Goal: Information Seeking & Learning: Find specific fact

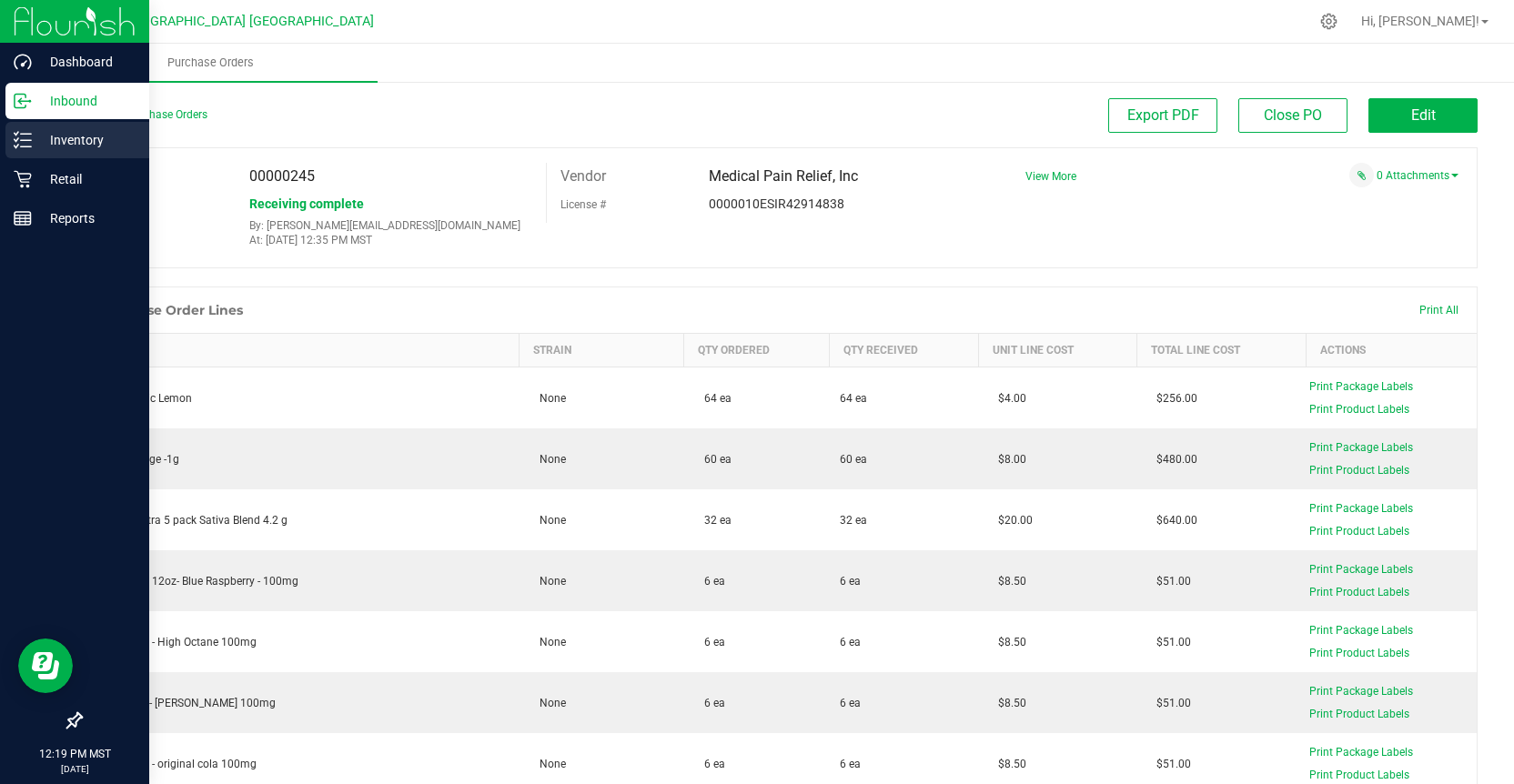
click at [104, 134] on p "Inventory" at bounding box center [85, 140] width 109 height 22
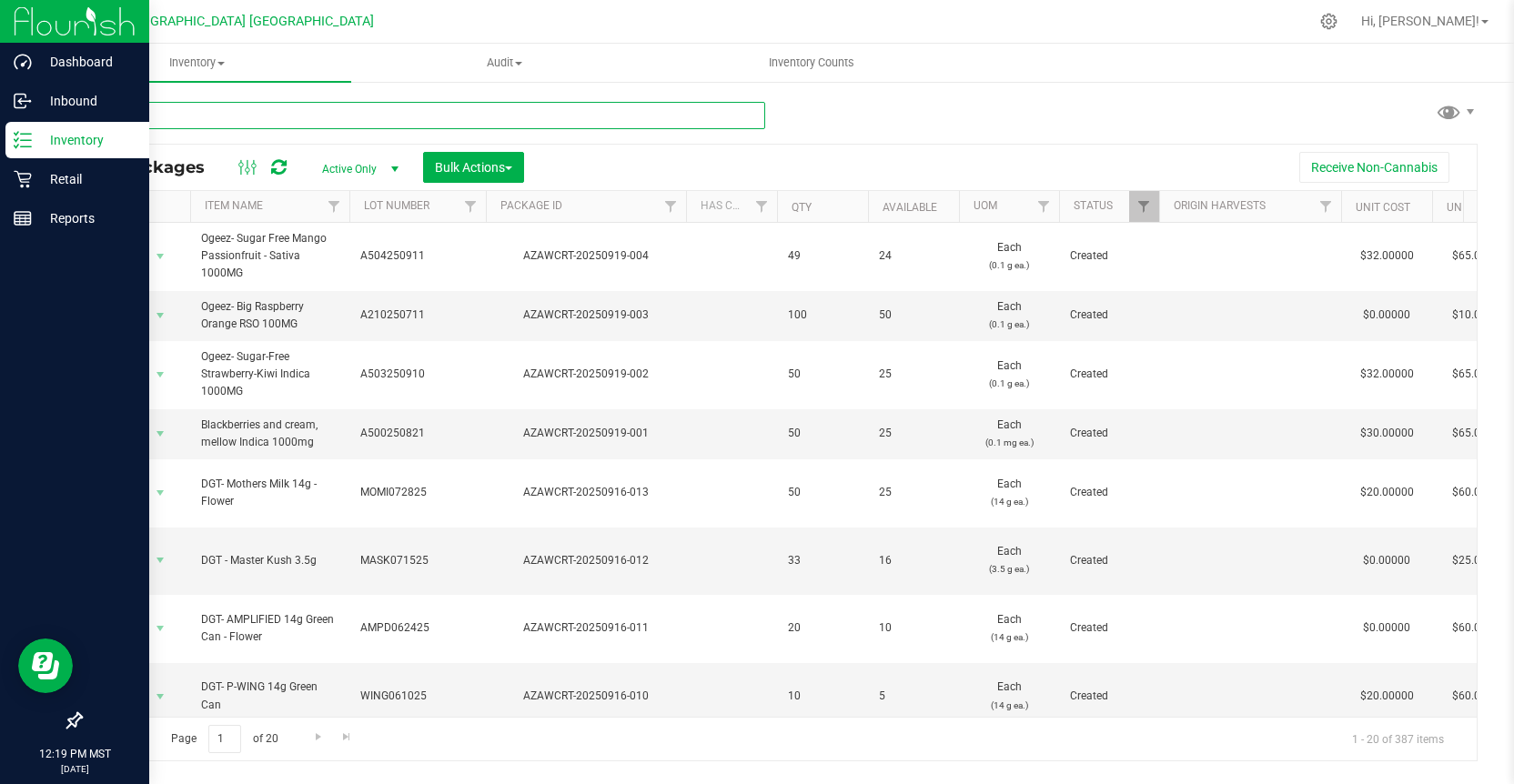
click at [245, 114] on input "text" at bounding box center [423, 116] width 684 height 27
type input "easy tiger"
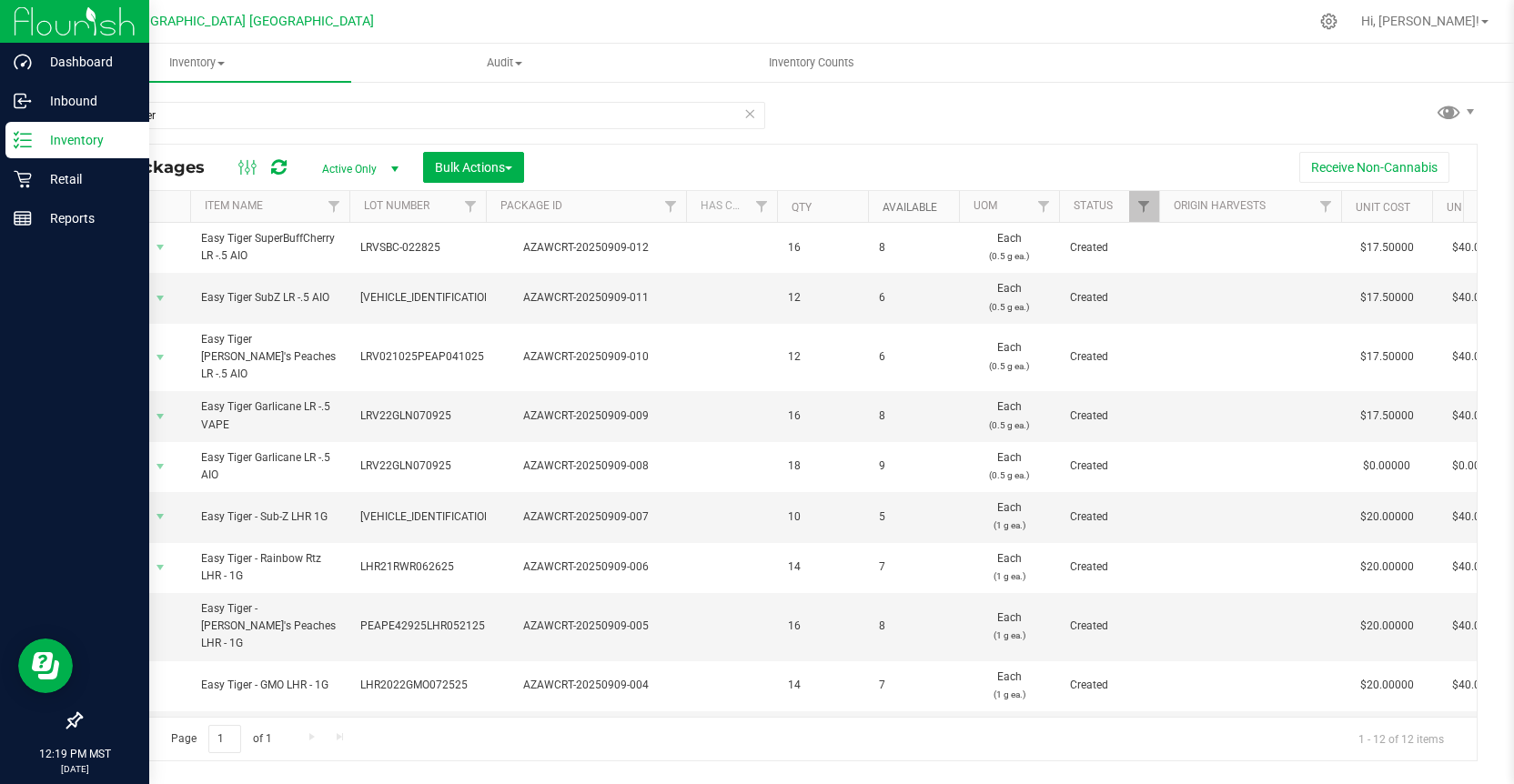
click at [910, 206] on link "Available" at bounding box center [910, 207] width 55 height 13
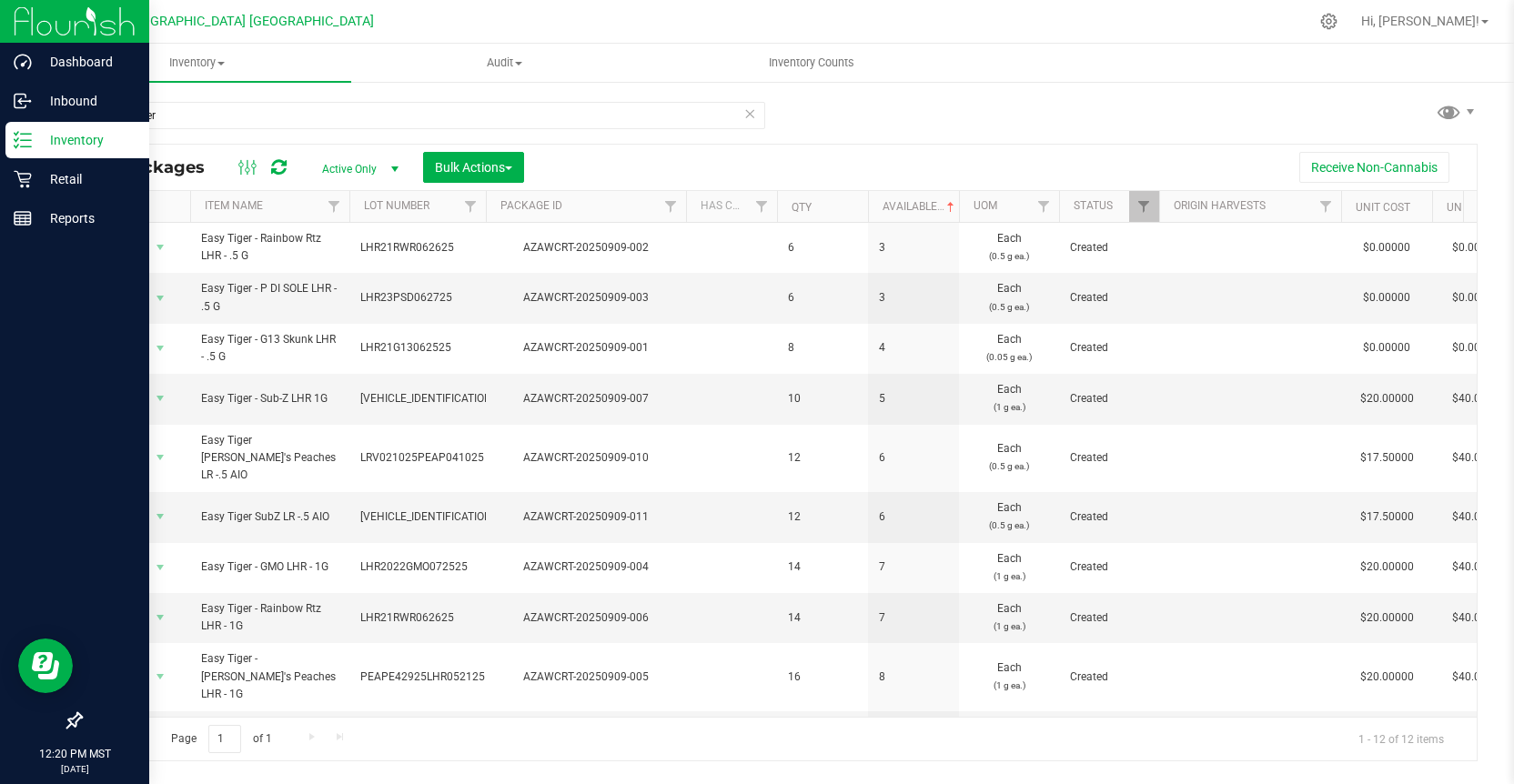
click at [1076, 104] on div "easy tiger All Packages Active Only Active Only Lab Samples Locked All Bulk Act…" at bounding box center [779, 422] width 1397 height 676
click at [746, 113] on icon at bounding box center [749, 113] width 13 height 22
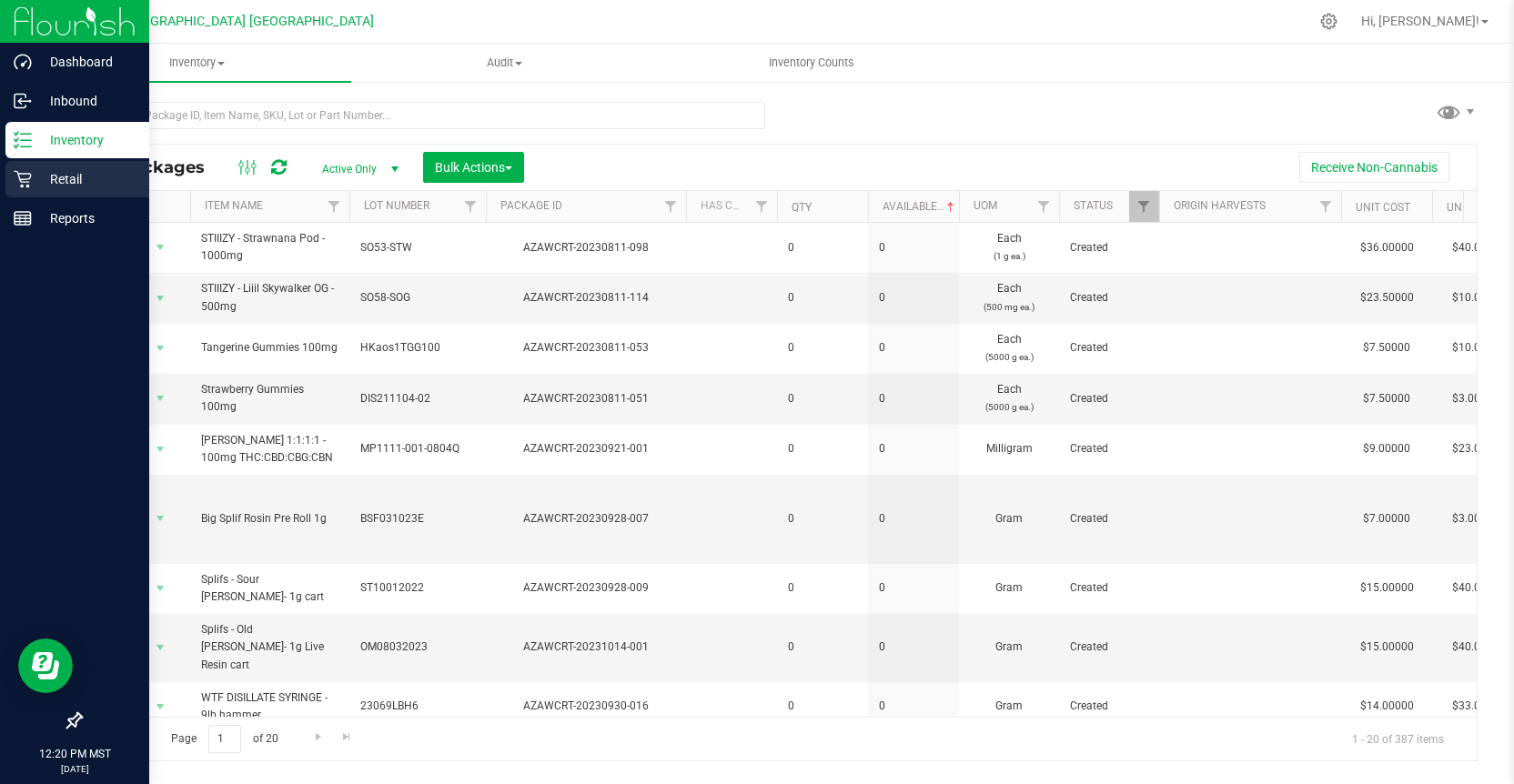
click at [73, 178] on p "Retail" at bounding box center [85, 179] width 109 height 22
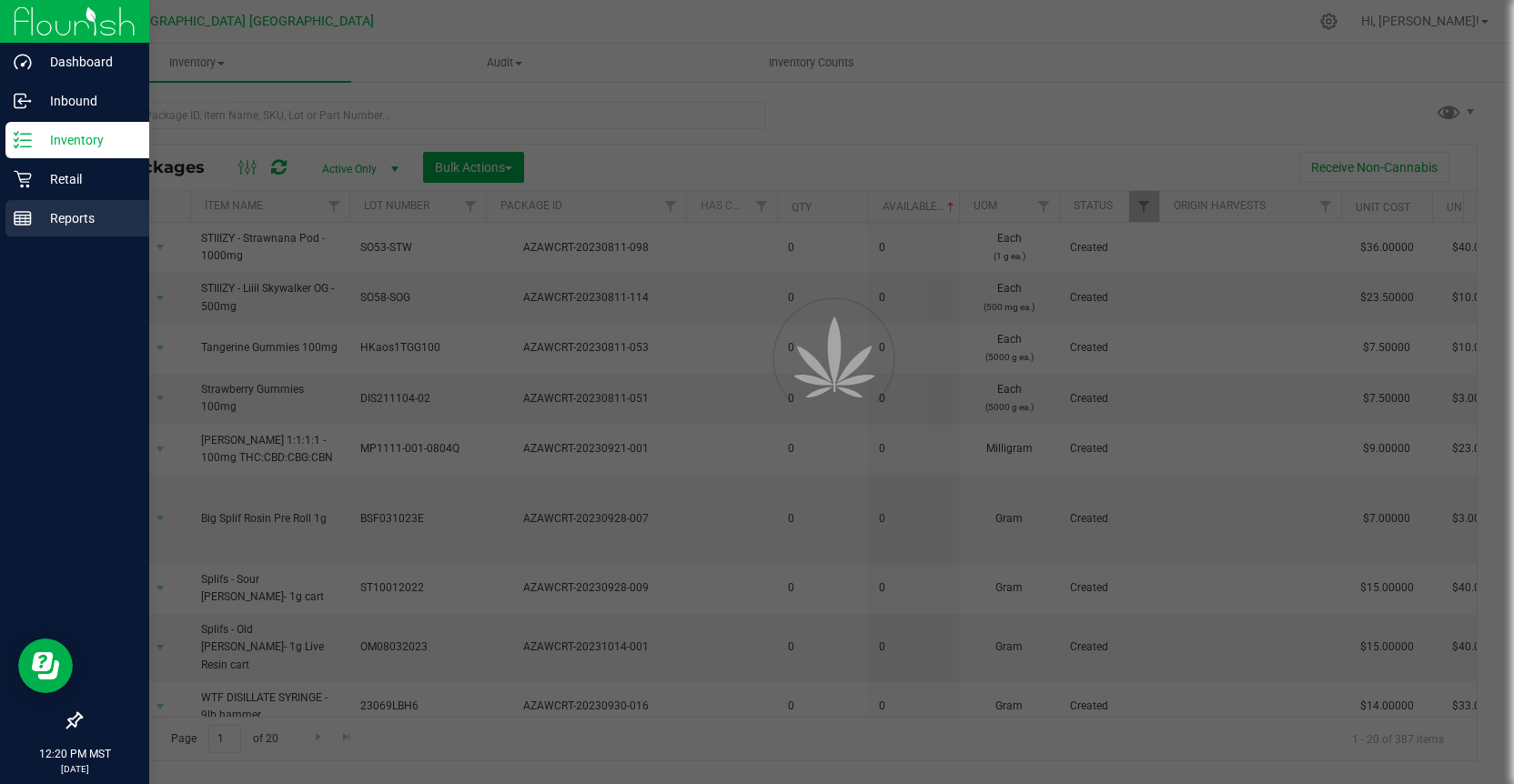
click at [89, 220] on p "Reports" at bounding box center [85, 218] width 109 height 22
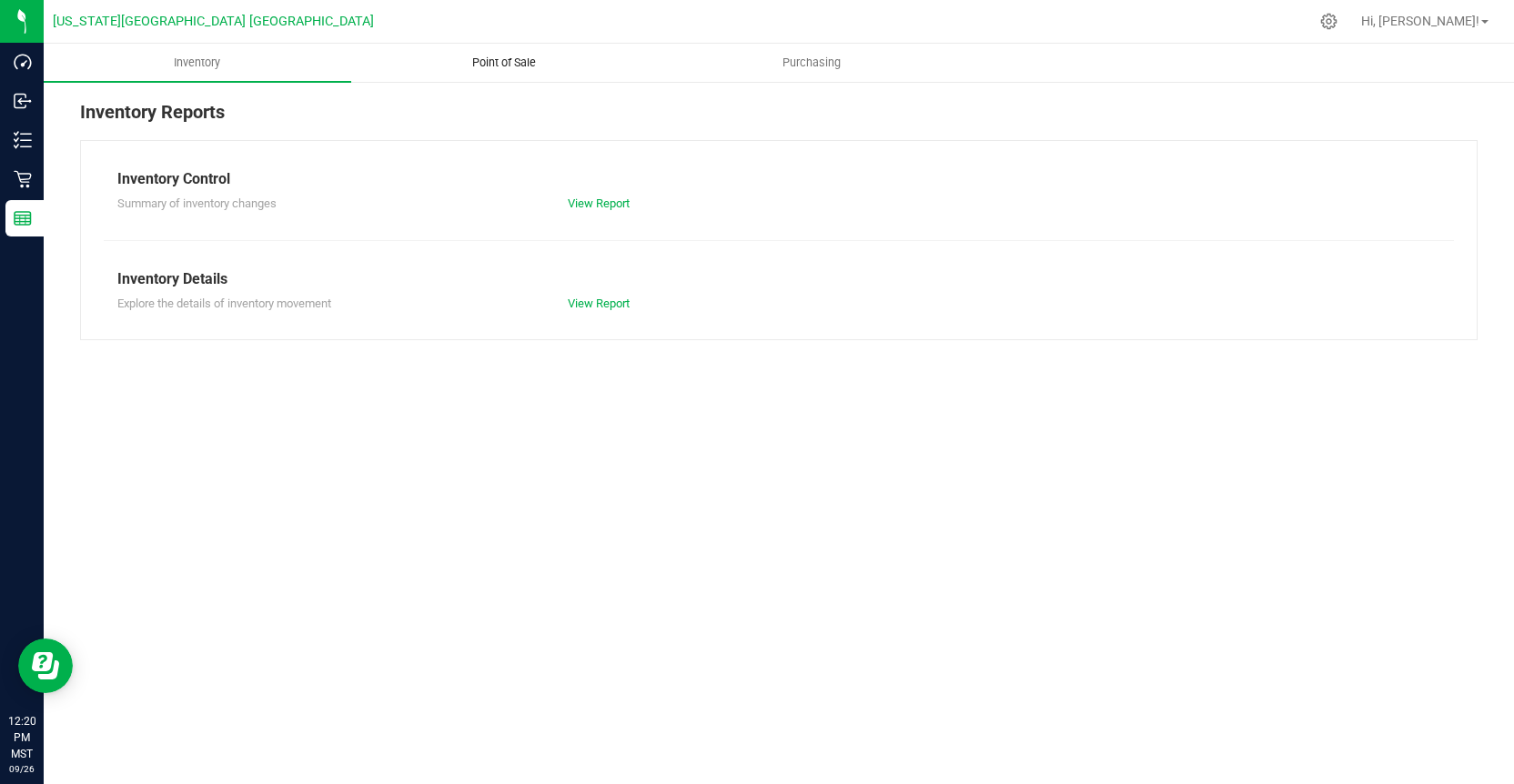
click at [521, 63] on span "Point of Sale" at bounding box center [503, 63] width 113 height 17
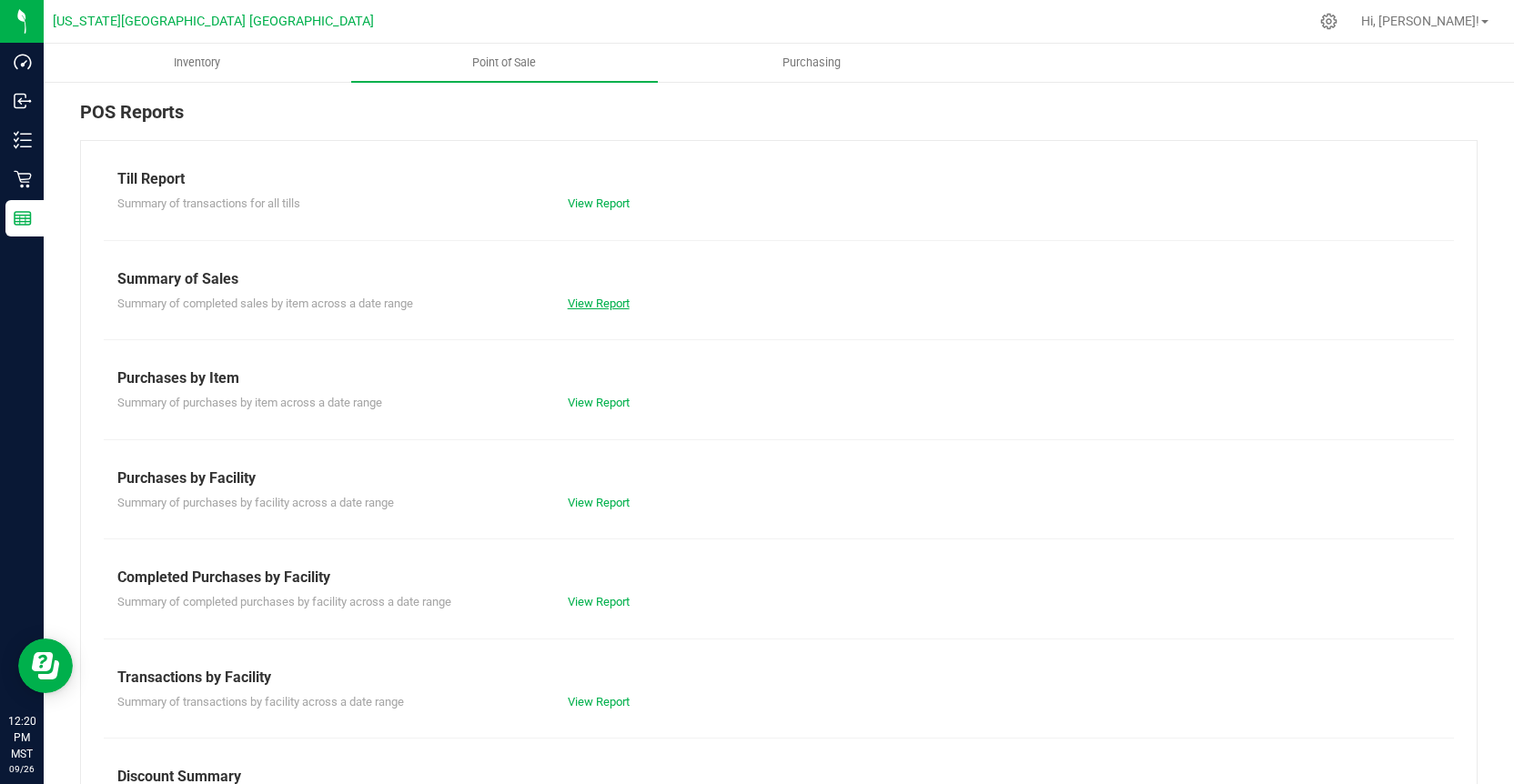
click at [622, 298] on link "View Report" at bounding box center [598, 303] width 62 height 14
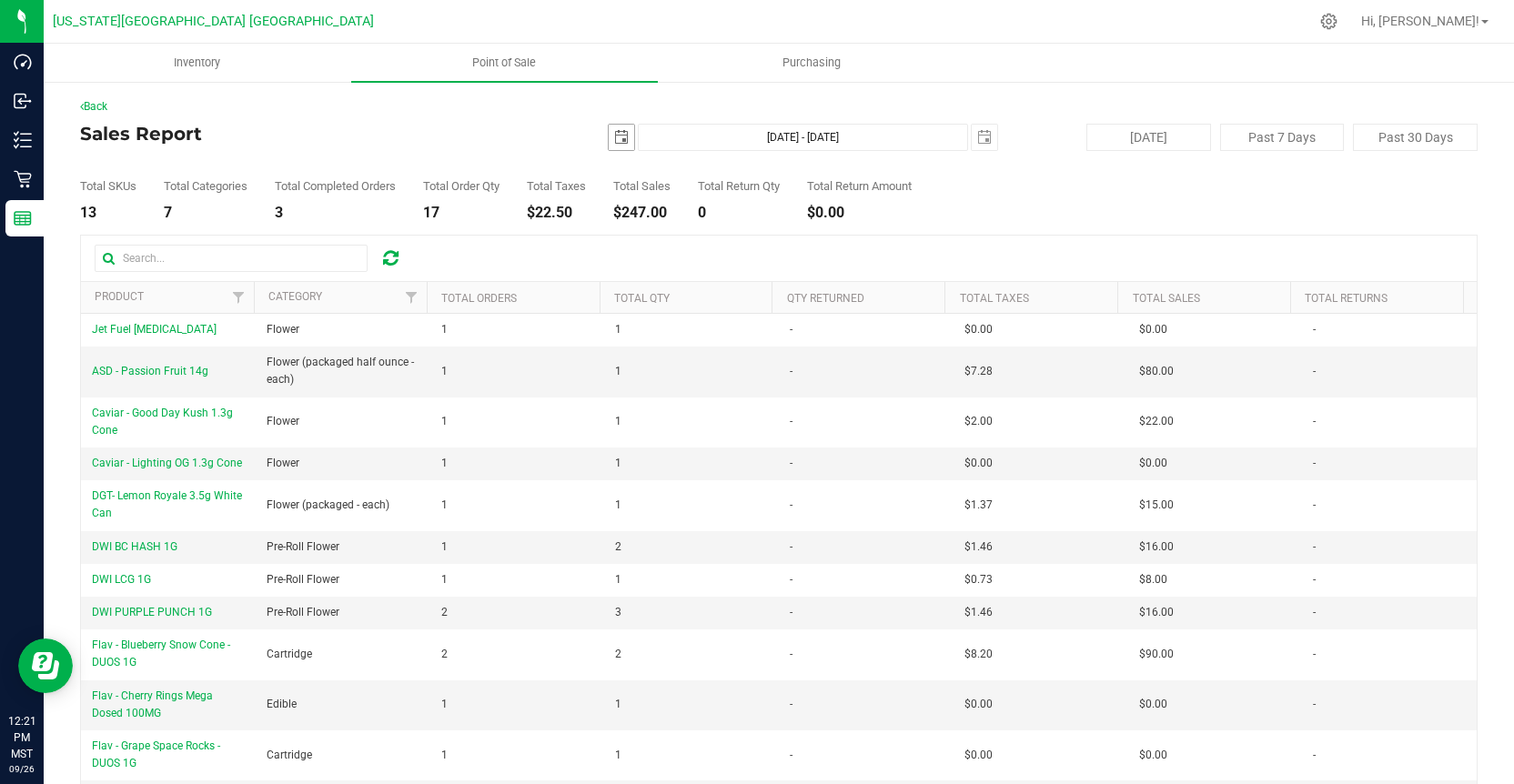
click at [626, 143] on span "select" at bounding box center [622, 137] width 25 height 25
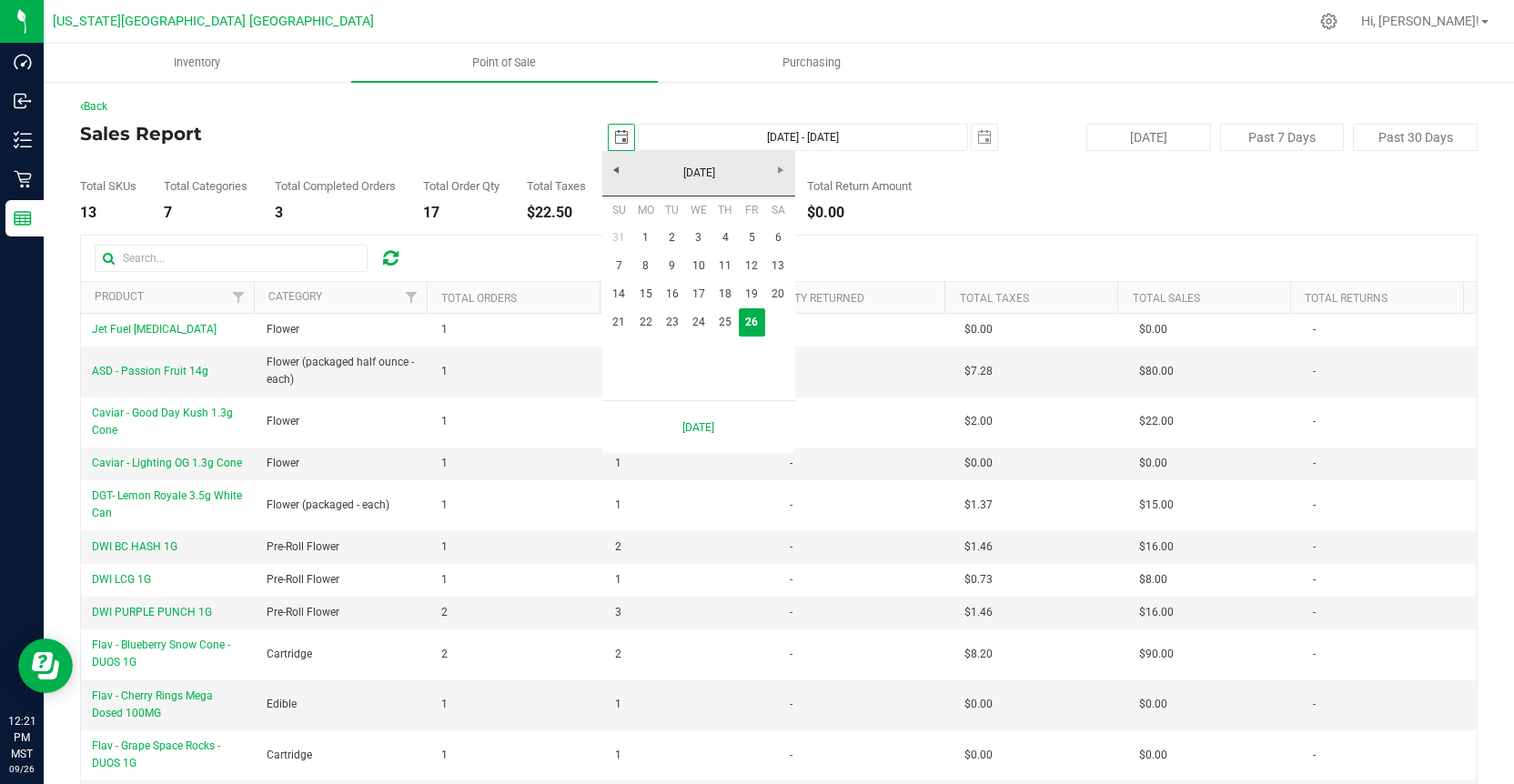
scroll to position [0, 45]
click at [610, 164] on link "[DATE]" at bounding box center [698, 172] width 195 height 28
click at [773, 278] on link "Aug" at bounding box center [768, 273] width 46 height 46
click at [747, 232] on link "1" at bounding box center [751, 237] width 26 height 28
type input "[DATE]"
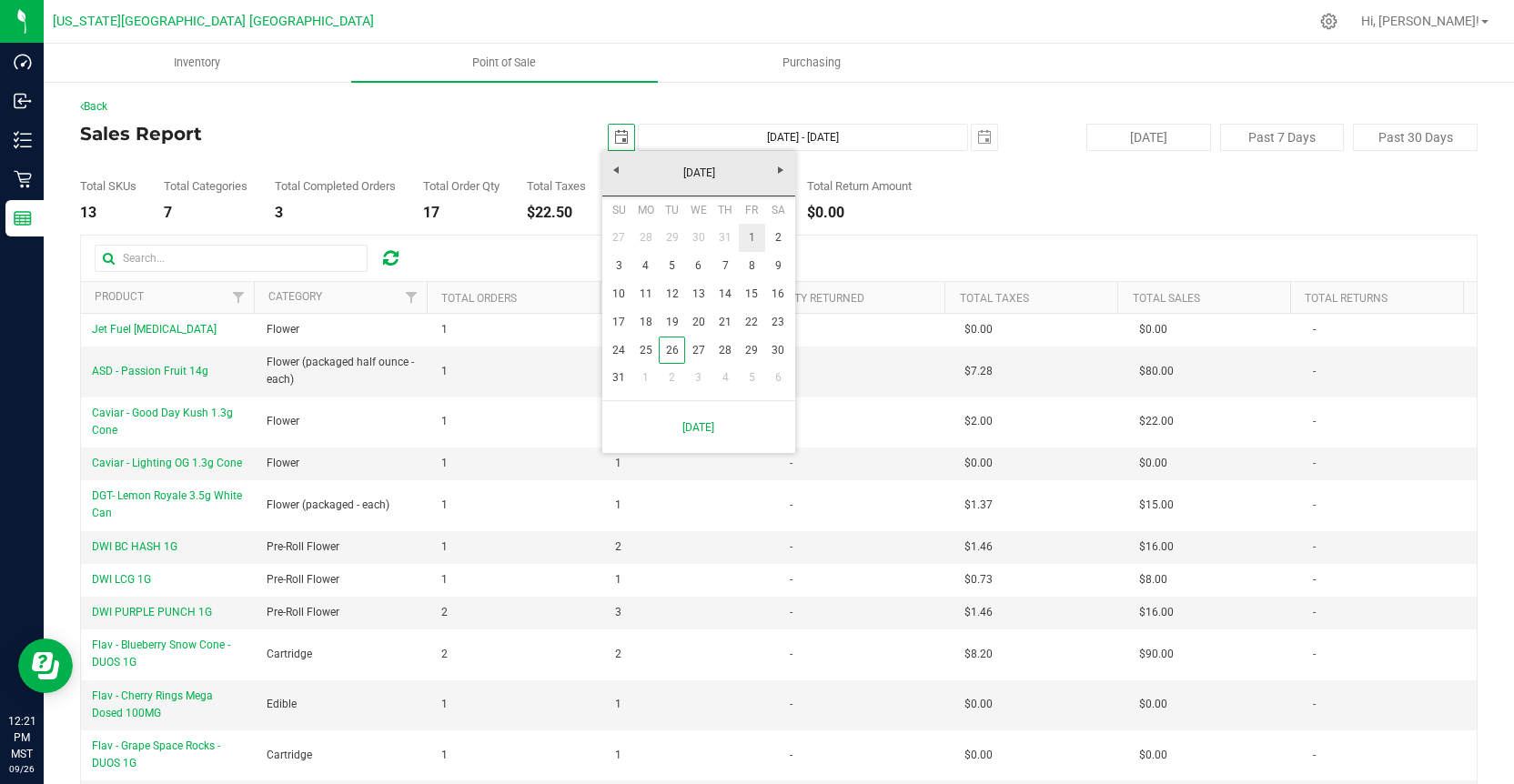
type input "[DATE] - [DATE]"
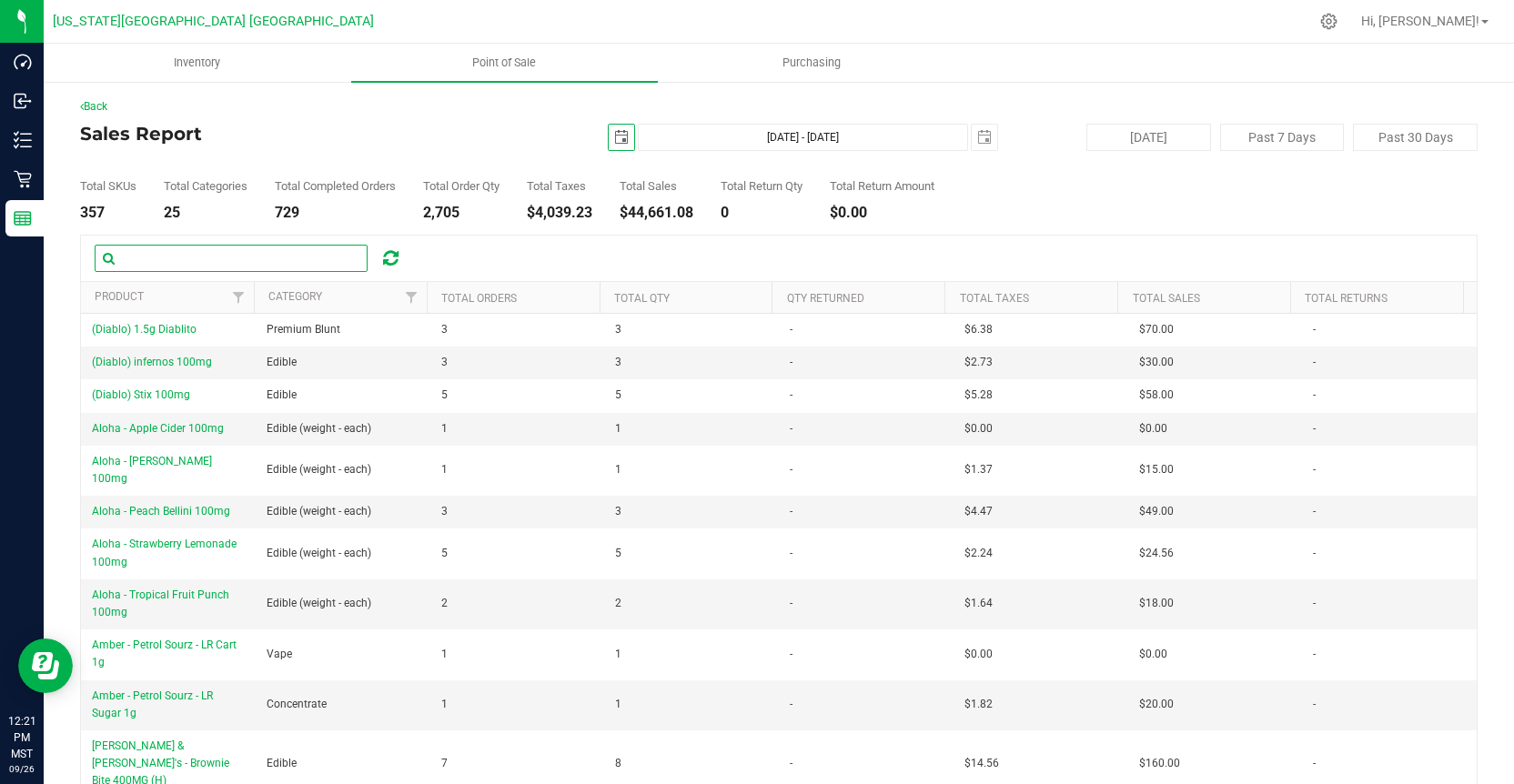
click at [144, 258] on input "text" at bounding box center [230, 259] width 273 height 27
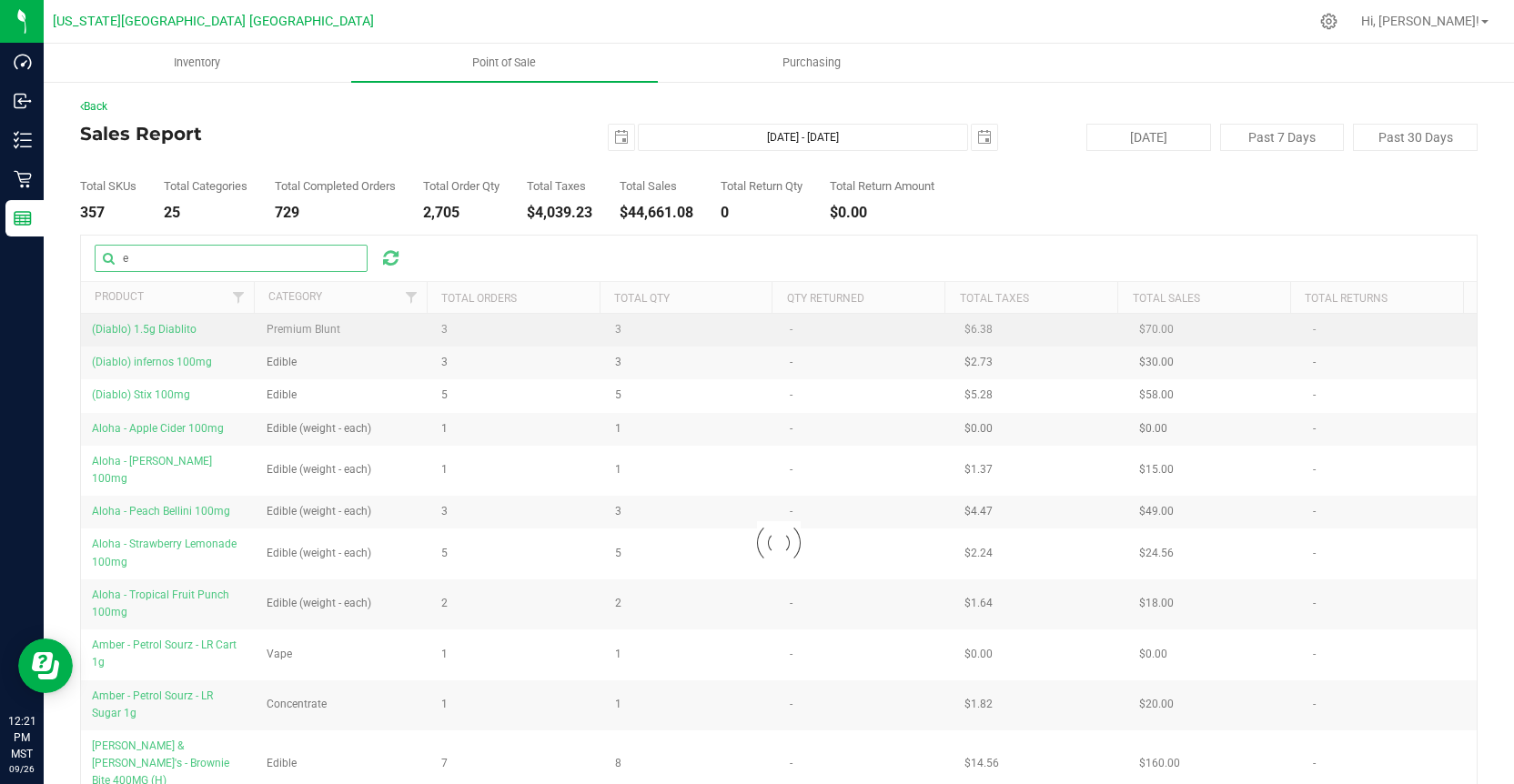
type input "EASY TIGER"
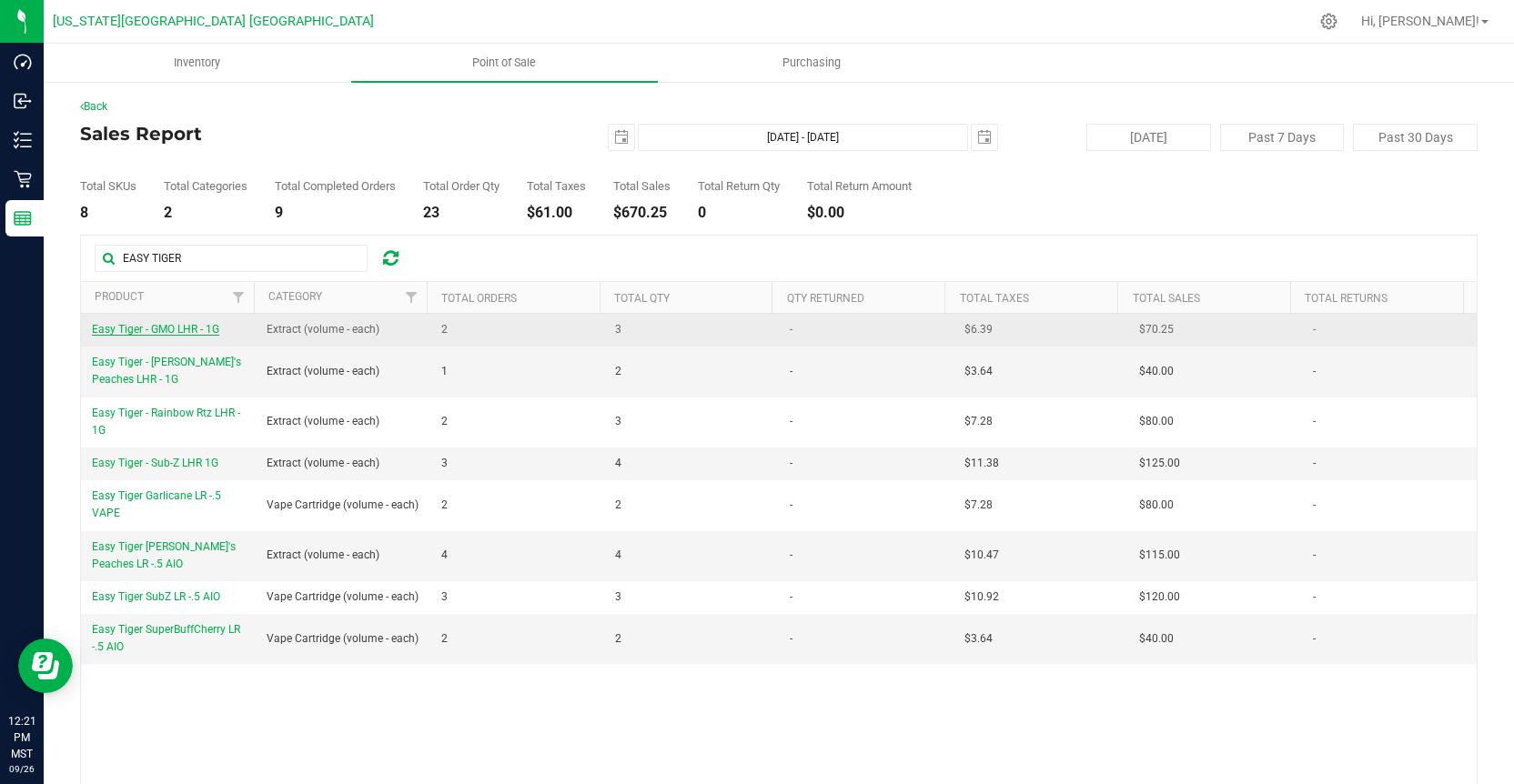
click at [163, 323] on span "Easy Tiger - GMO LHR - 1G" at bounding box center [156, 328] width 127 height 13
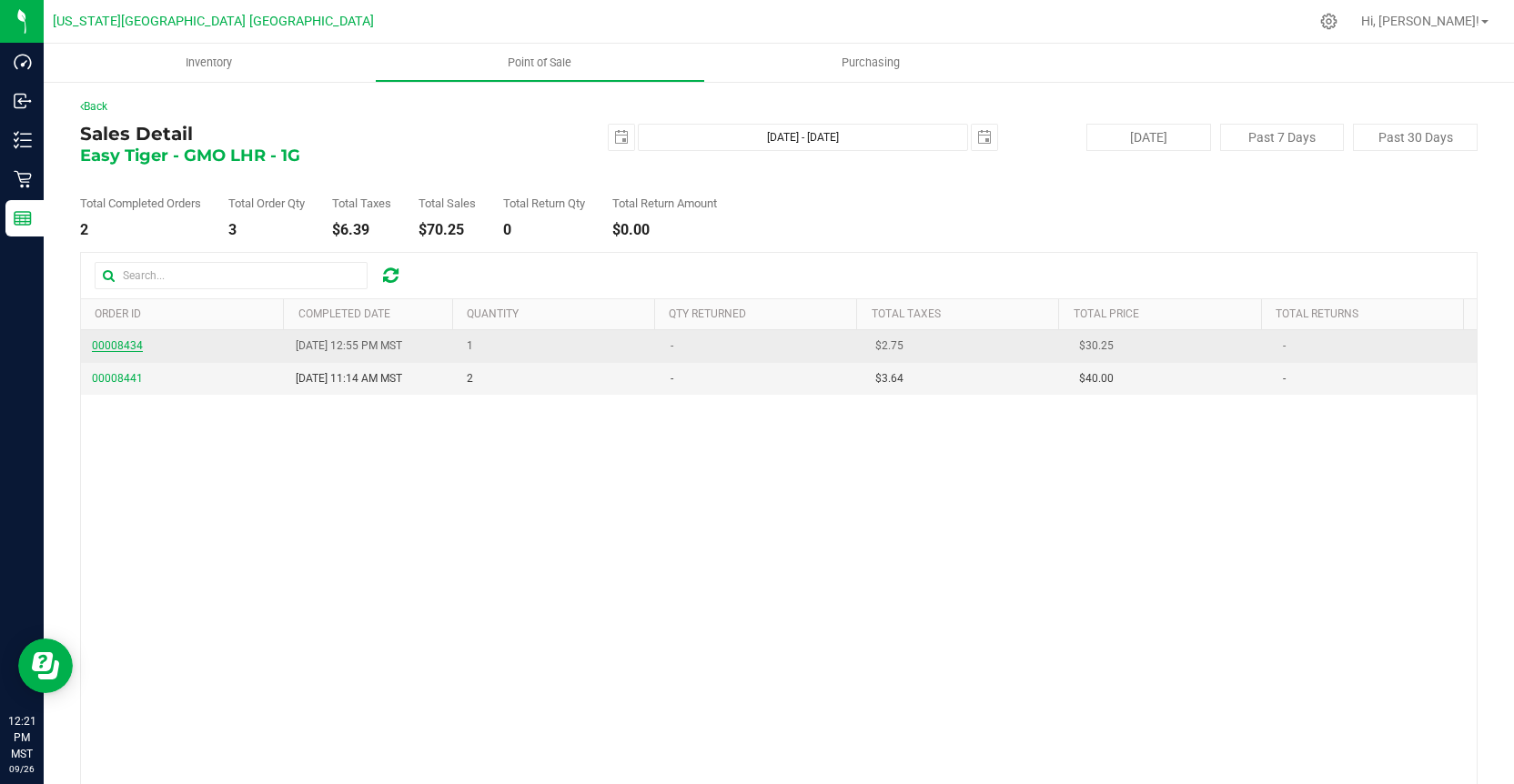
click at [123, 342] on span "00008434" at bounding box center [118, 345] width 51 height 13
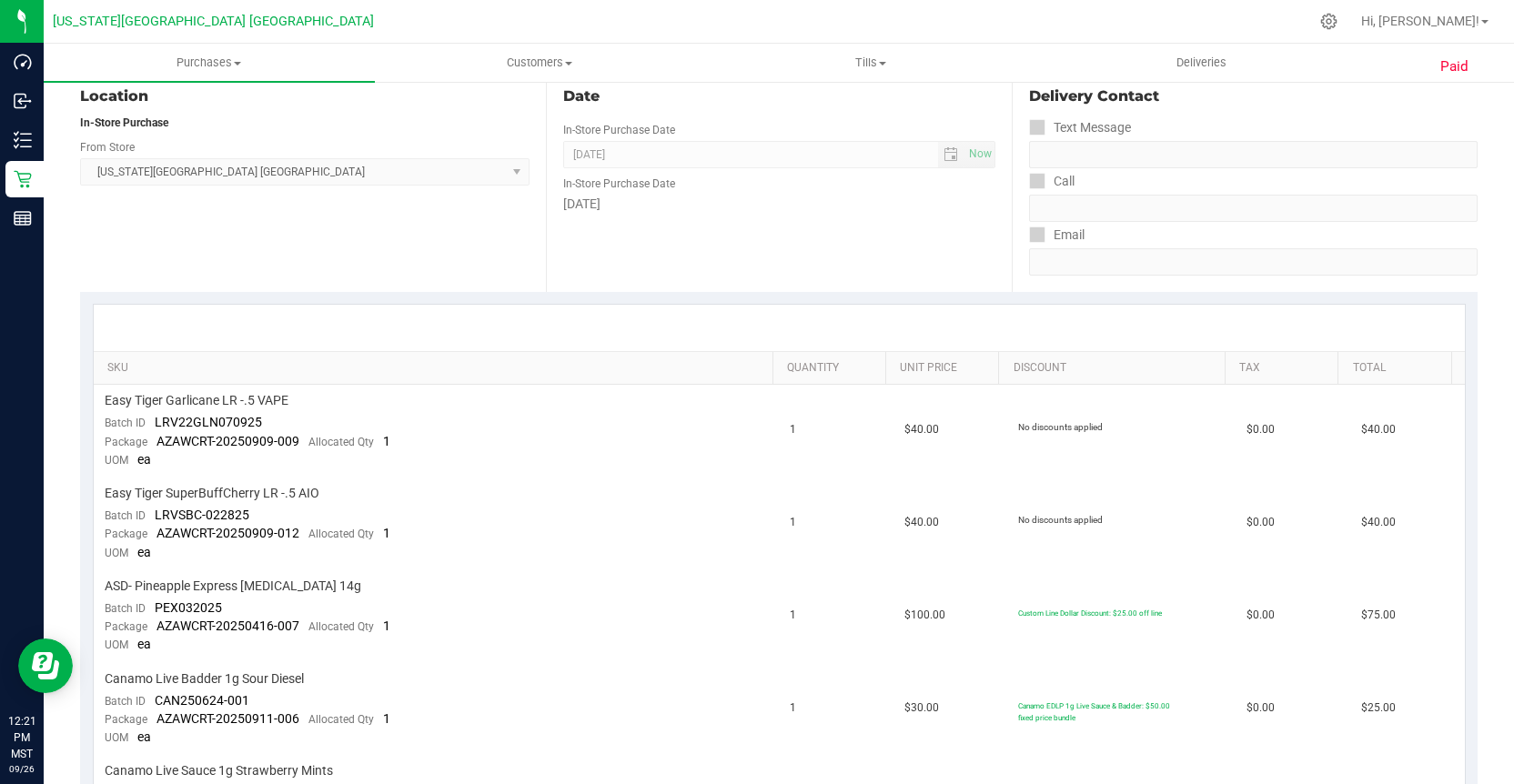
scroll to position [272, 0]
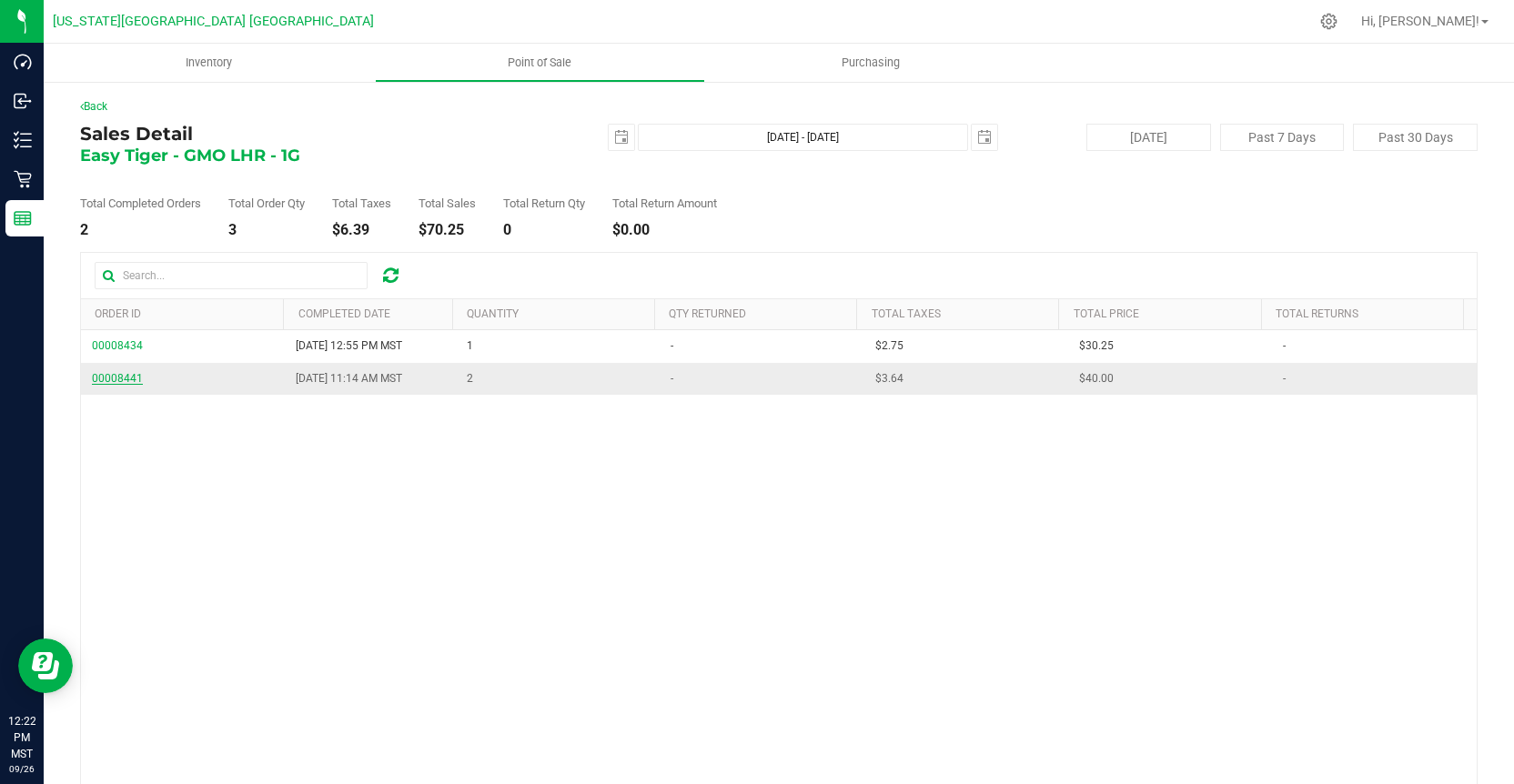
click at [124, 373] on span "00008441" at bounding box center [118, 377] width 51 height 13
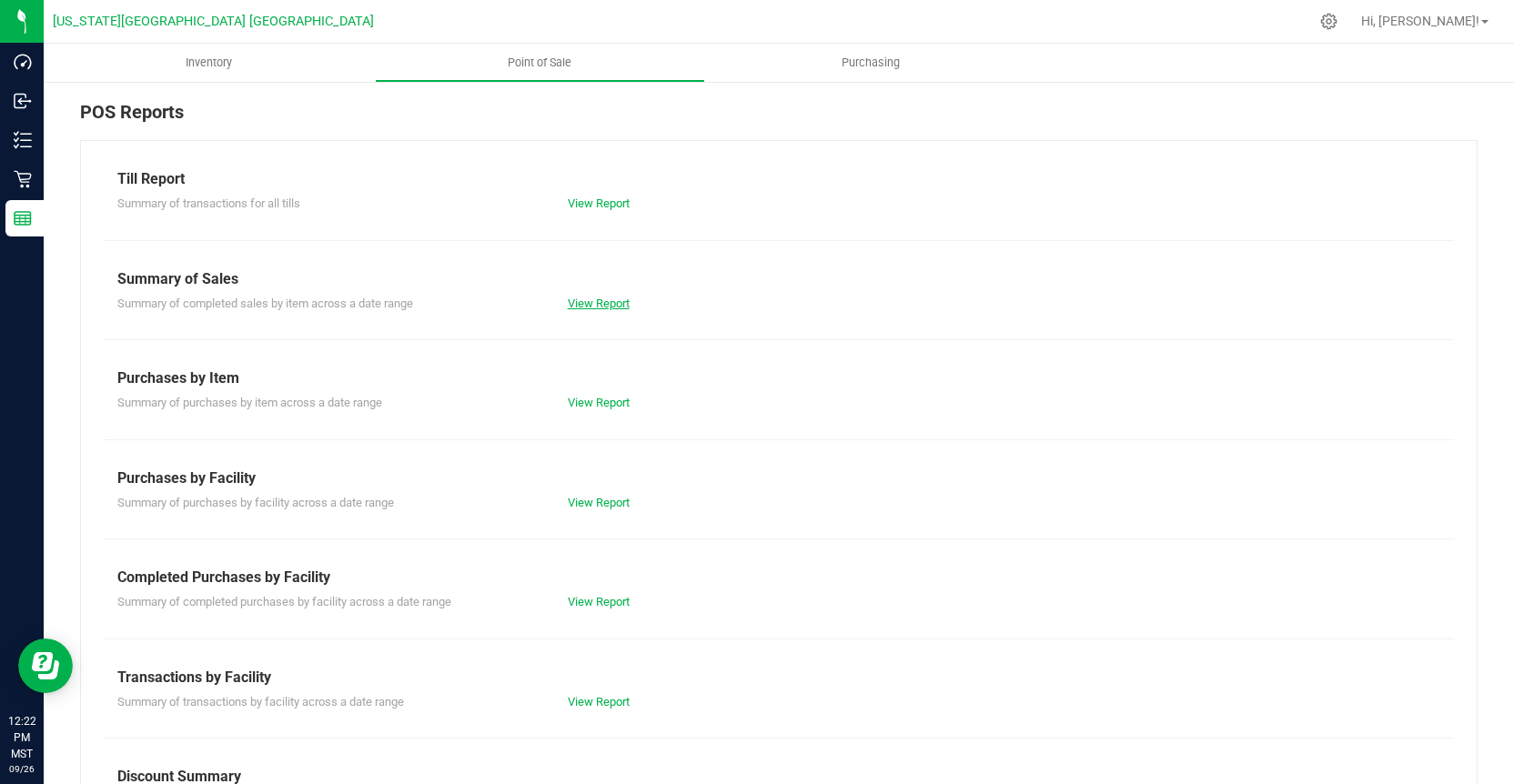
click at [614, 305] on link "View Report" at bounding box center [598, 303] width 62 height 14
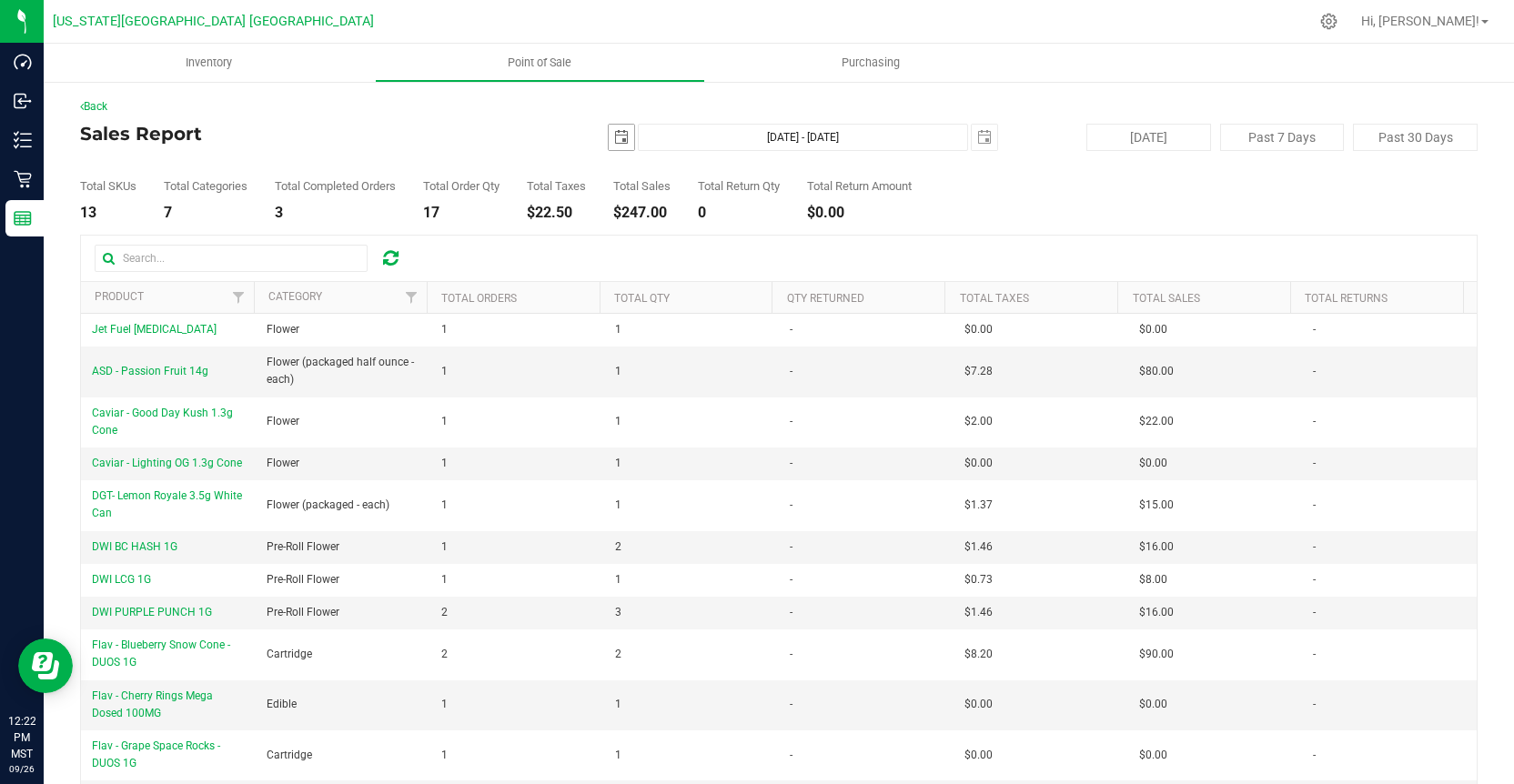
click at [615, 138] on span "select" at bounding box center [621, 137] width 15 height 15
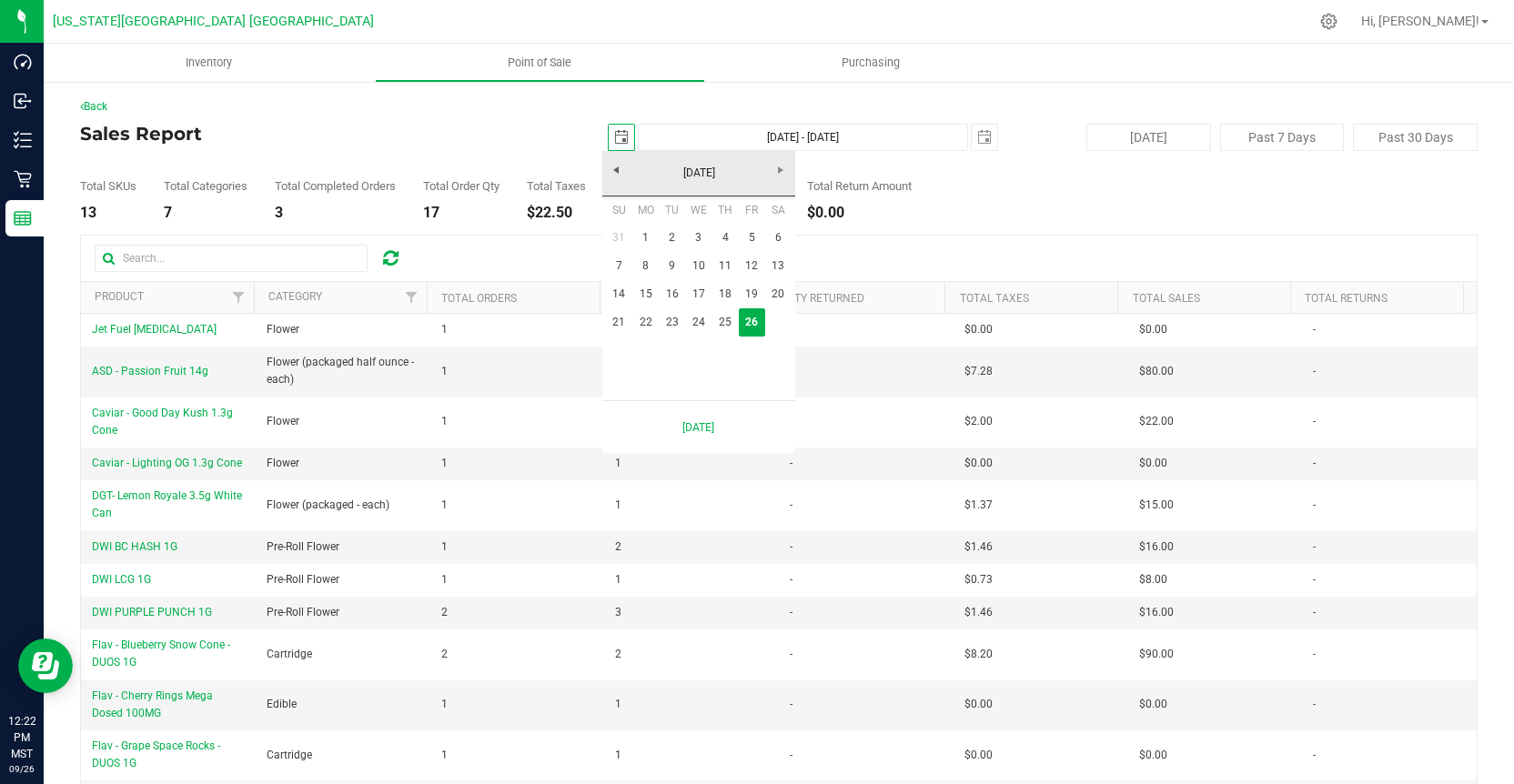
scroll to position [0, 45]
click at [610, 170] on link "[DATE]" at bounding box center [698, 172] width 195 height 28
click at [778, 269] on link "Aug" at bounding box center [768, 273] width 46 height 46
click at [746, 231] on link "1" at bounding box center [751, 237] width 26 height 28
type input "[DATE]"
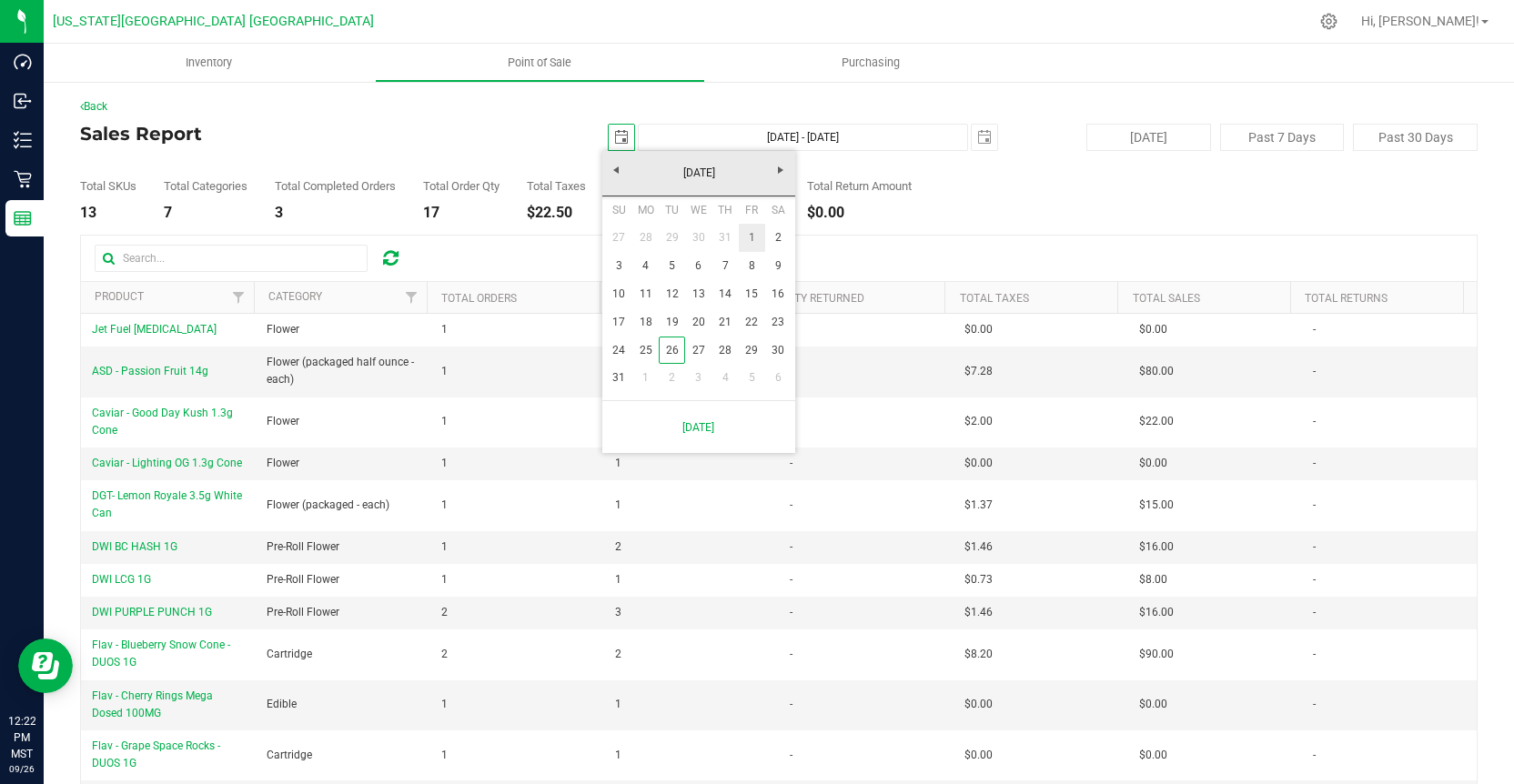
type input "[DATE] - [DATE]"
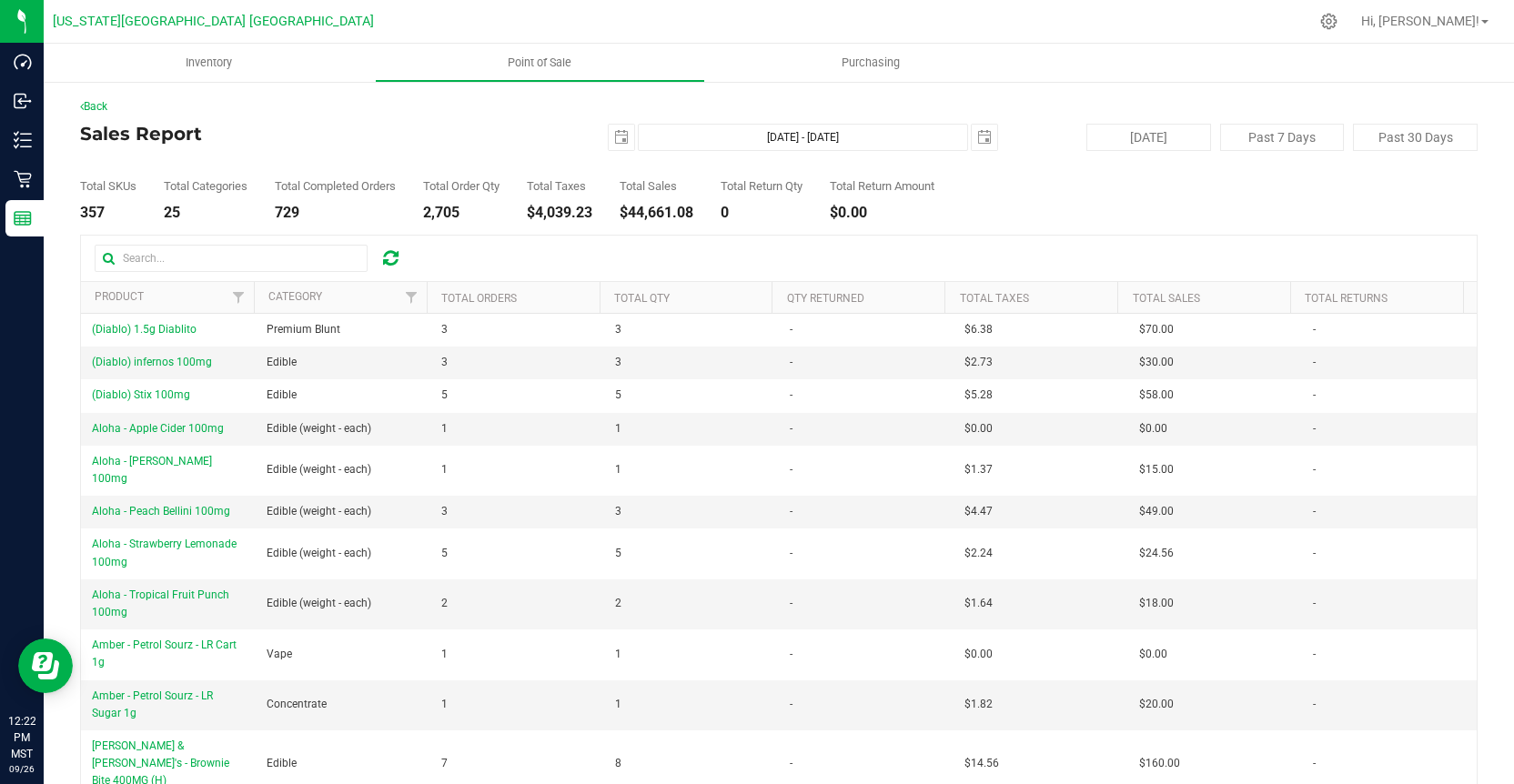
click at [1080, 214] on div "Total SKUs 357 Total Categories 25 Total Completed Orders 729 Total Order Qty 2…" at bounding box center [779, 185] width 1397 height 69
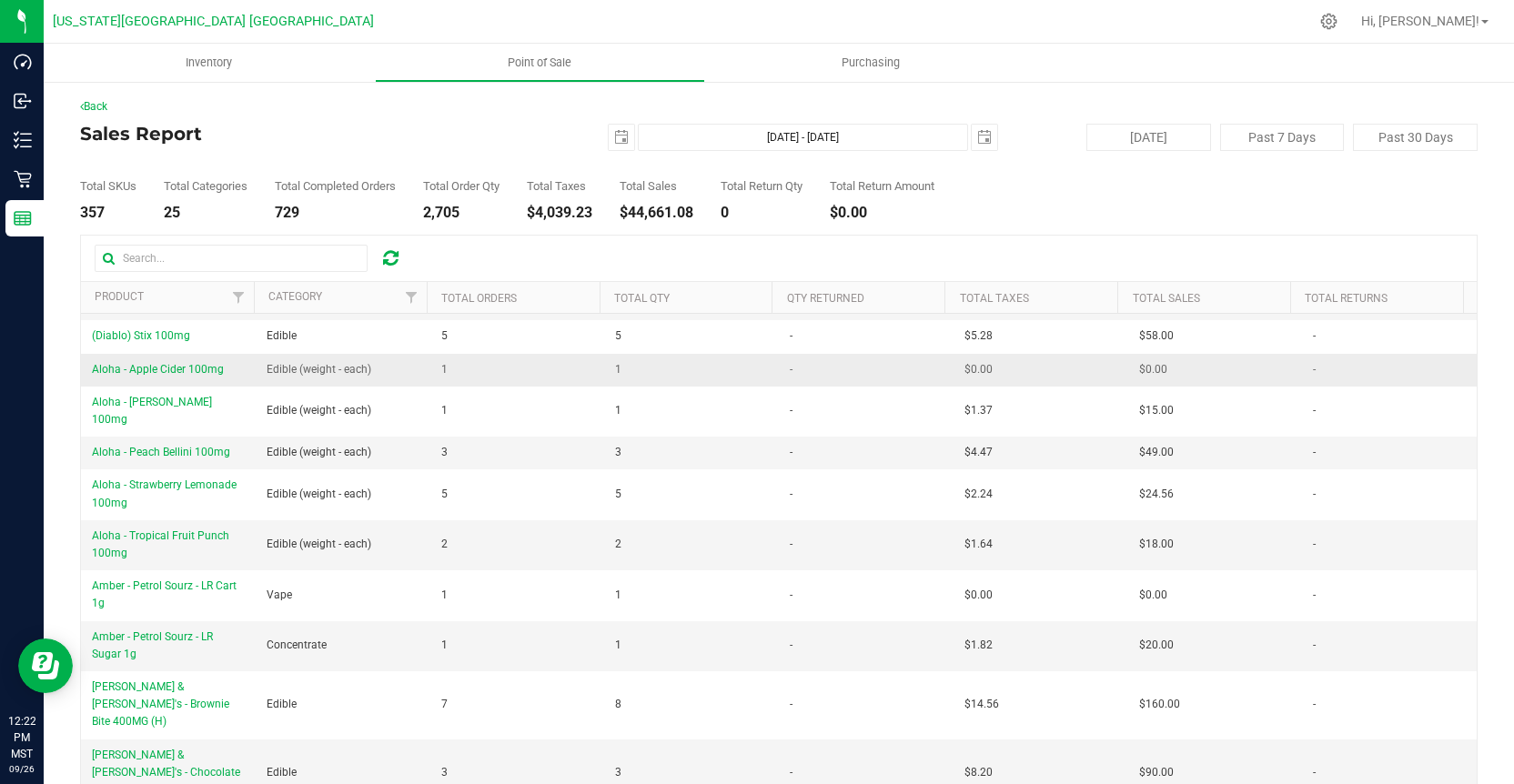
scroll to position [91, 0]
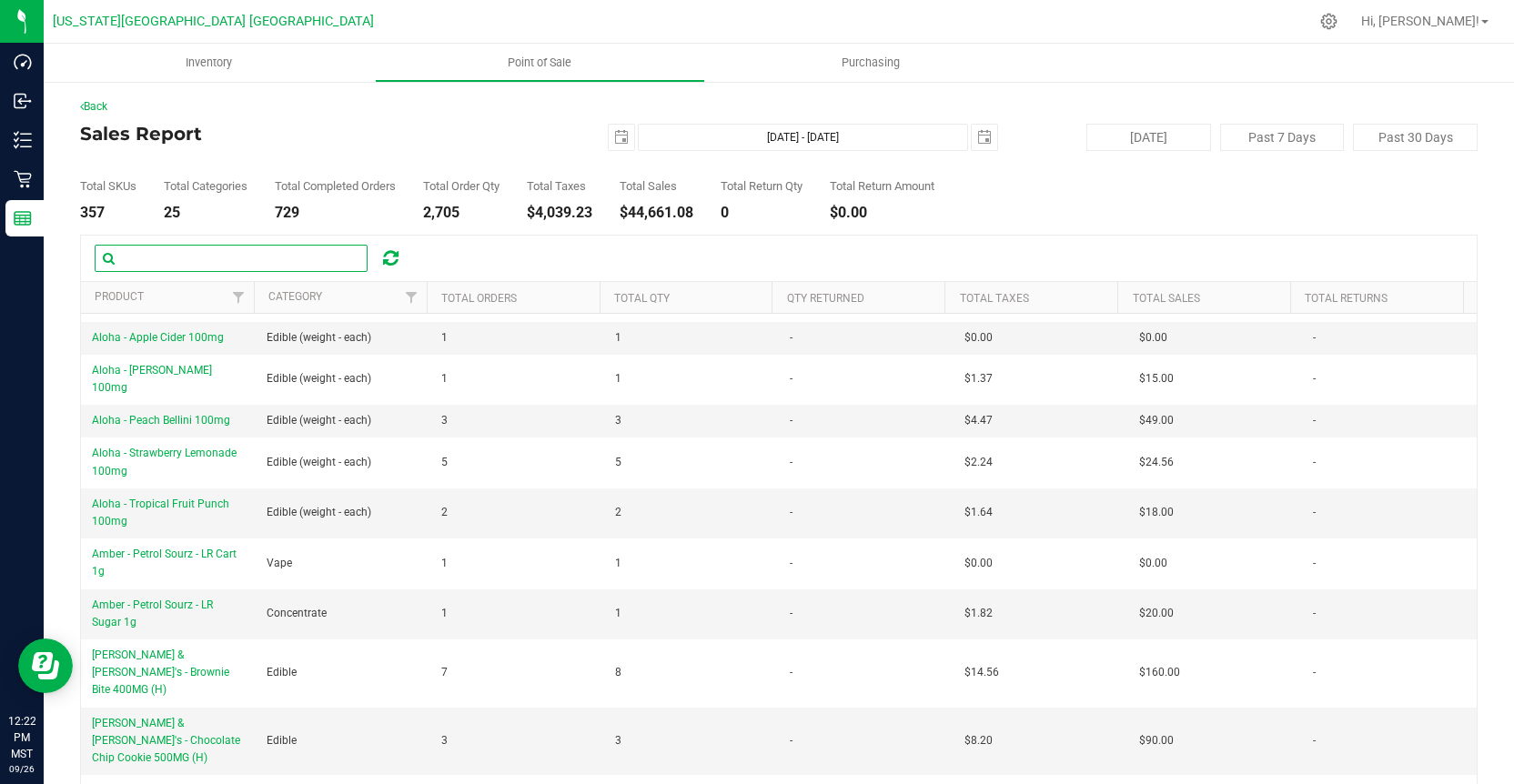
click at [286, 256] on input "text" at bounding box center [230, 259] width 273 height 27
type input "EASY TIGER"
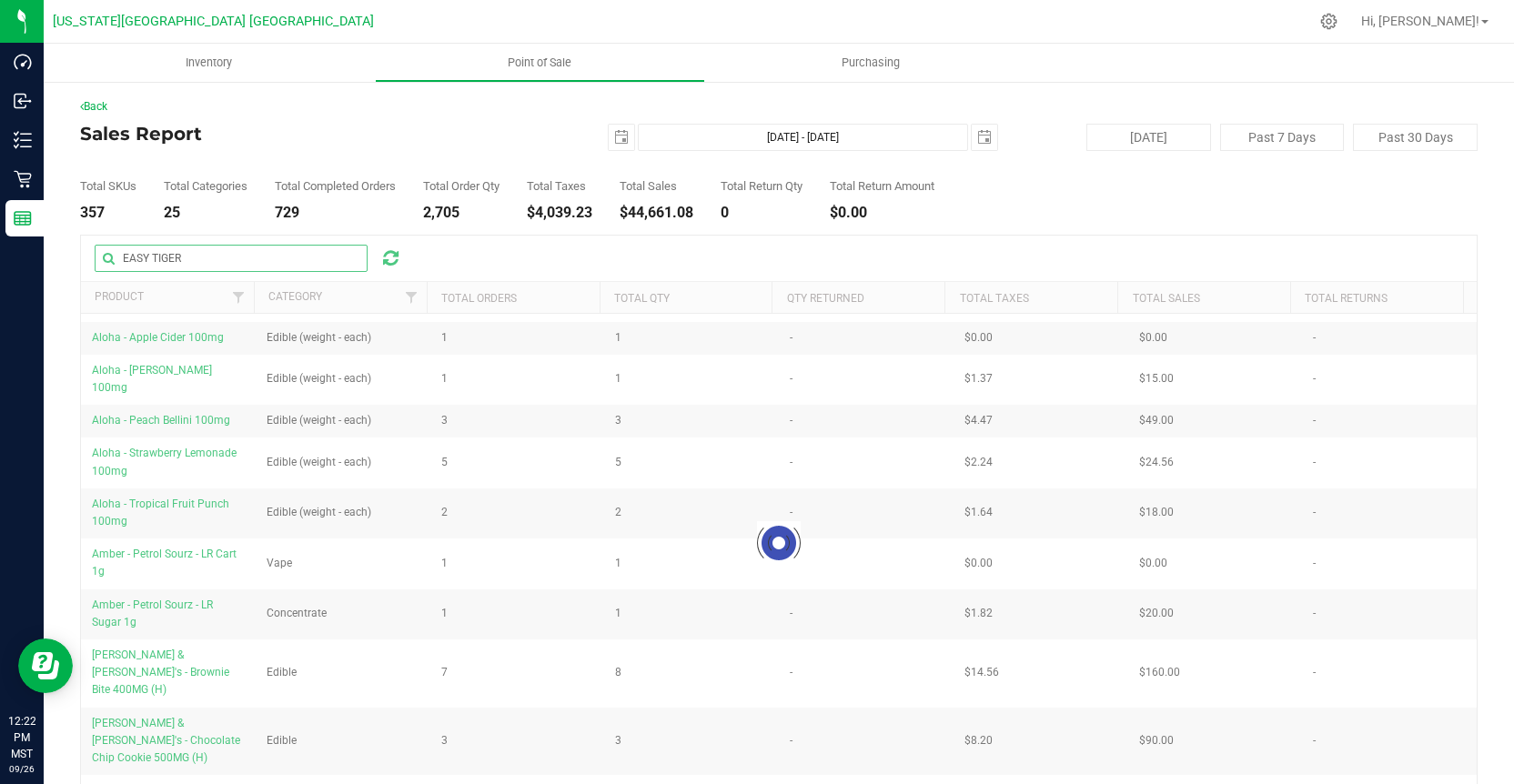
scroll to position [0, 0]
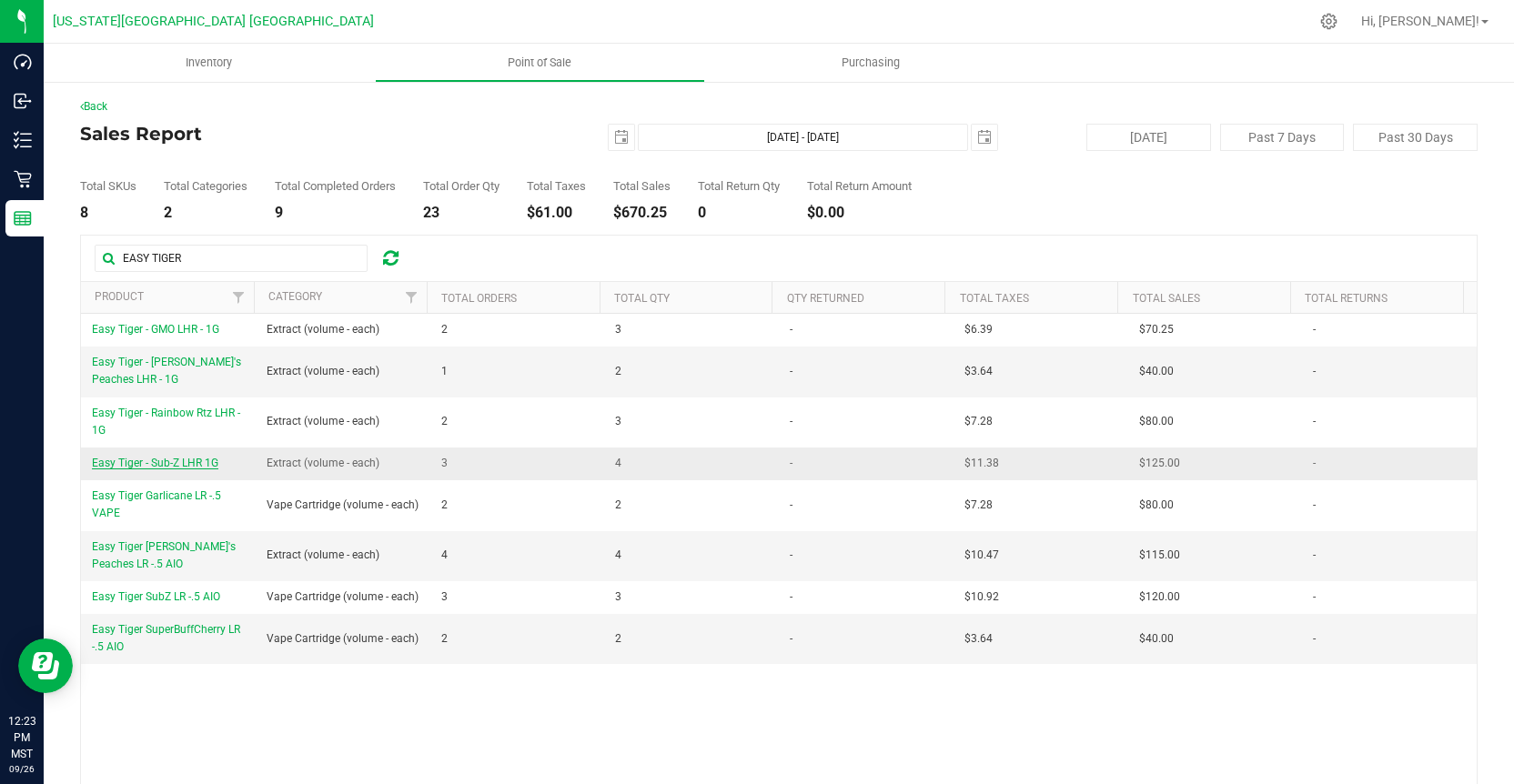
click at [193, 459] on span "Easy Tiger - Sub-Z LHR 1G" at bounding box center [155, 463] width 126 height 13
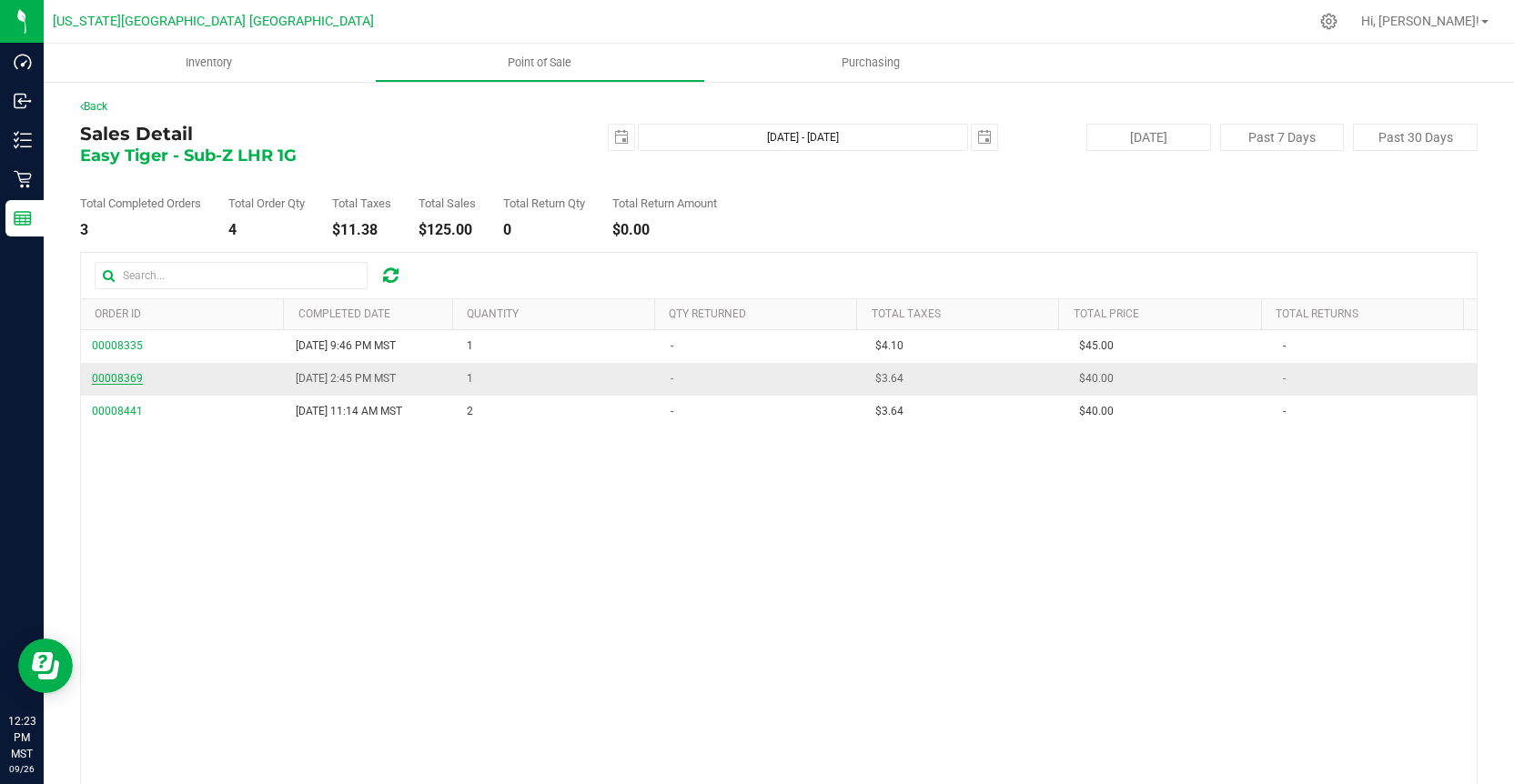
click at [129, 374] on span "00008369" at bounding box center [118, 377] width 51 height 13
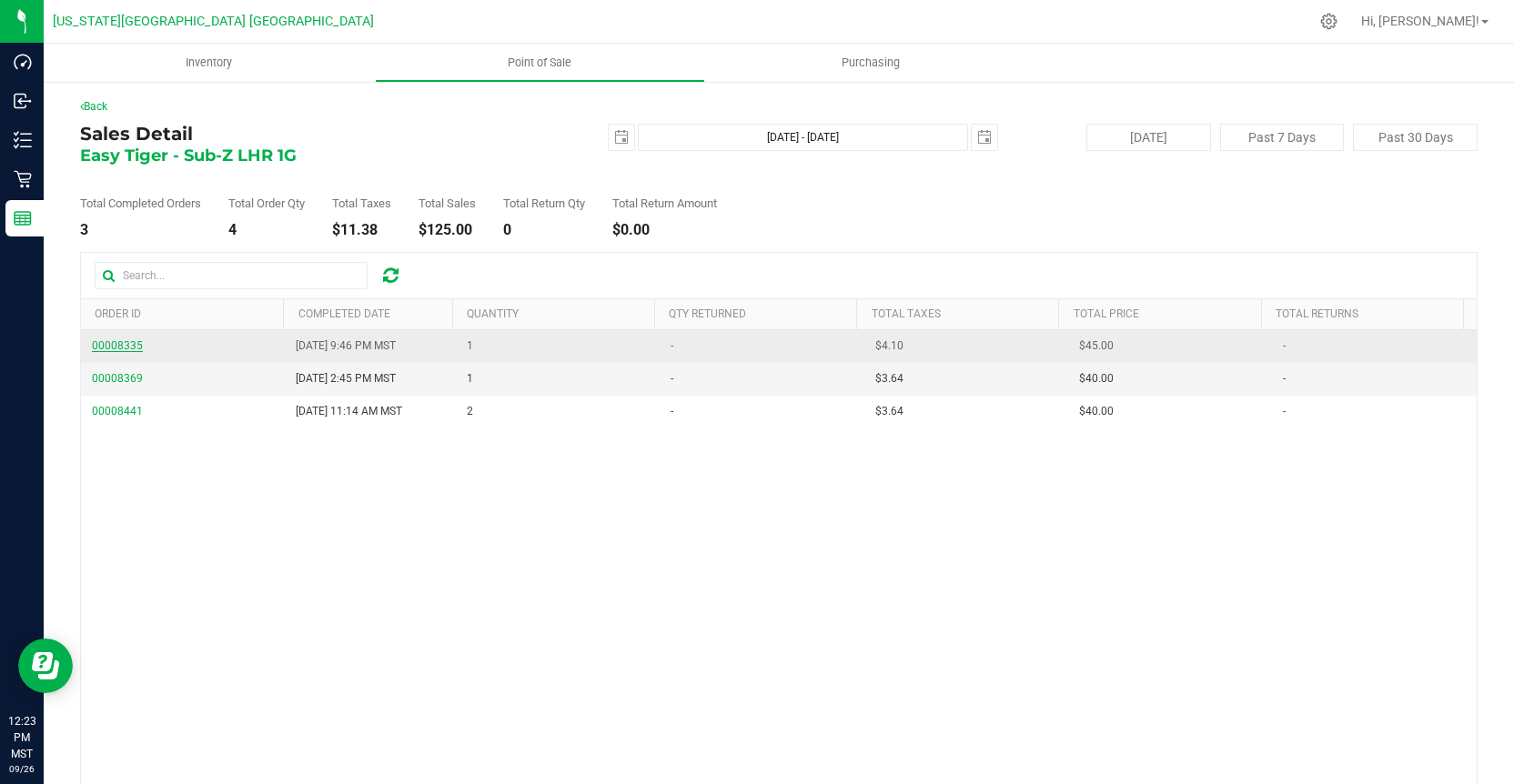
click at [111, 347] on span "00008335" at bounding box center [118, 345] width 51 height 13
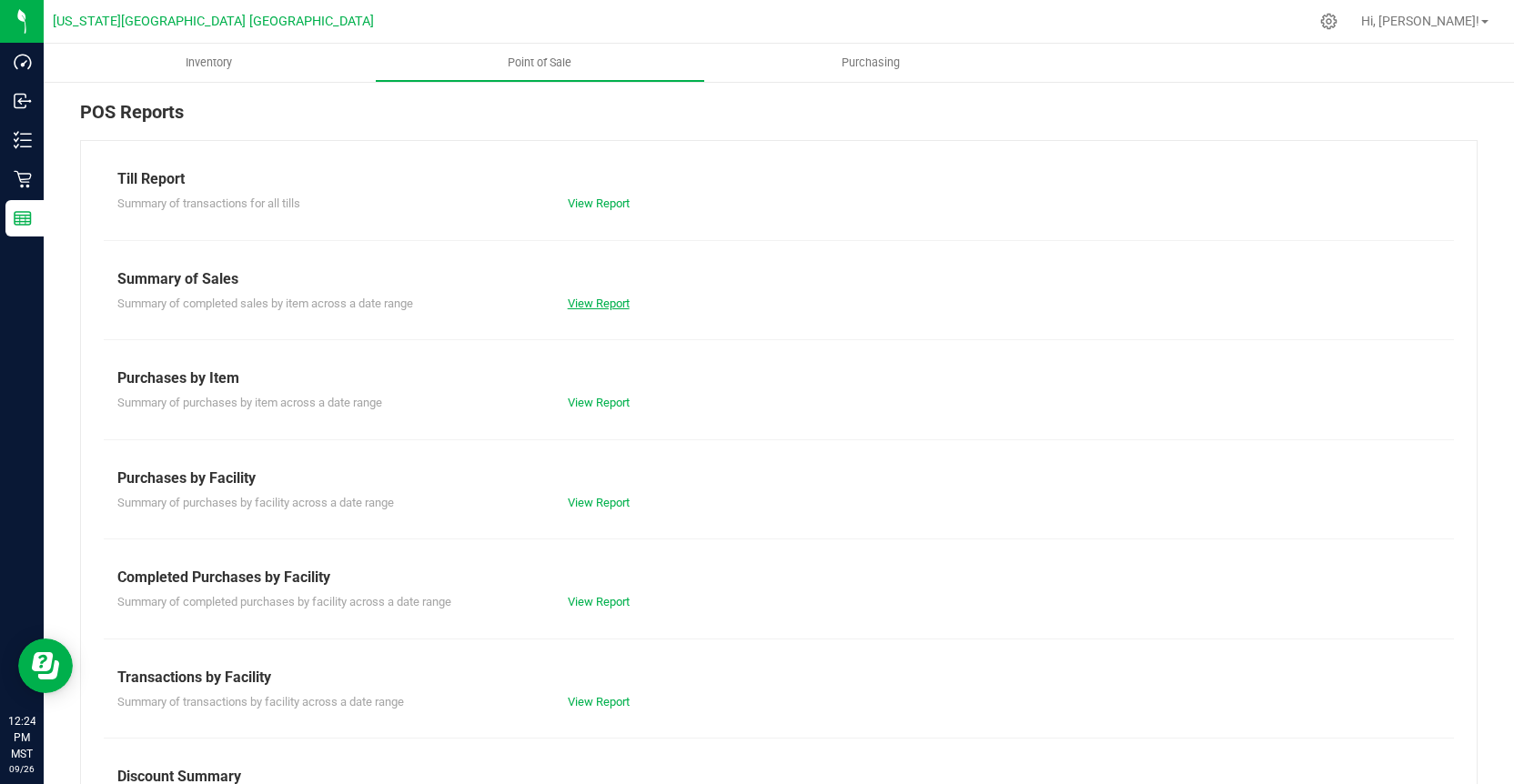
click at [604, 309] on link "View Report" at bounding box center [598, 303] width 62 height 14
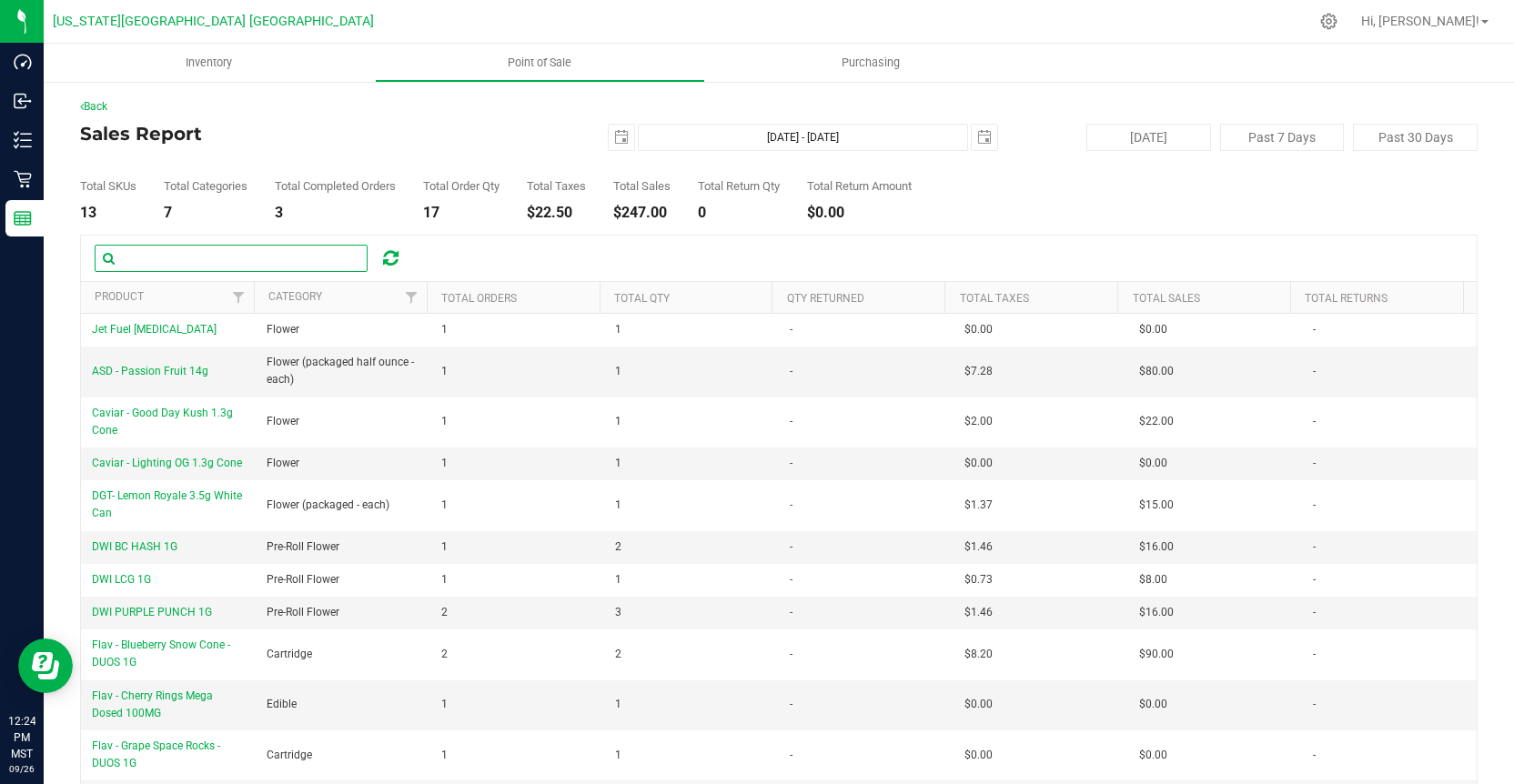
click at [177, 255] on input "text" at bounding box center [230, 259] width 273 height 27
type input "EASY TIGER"
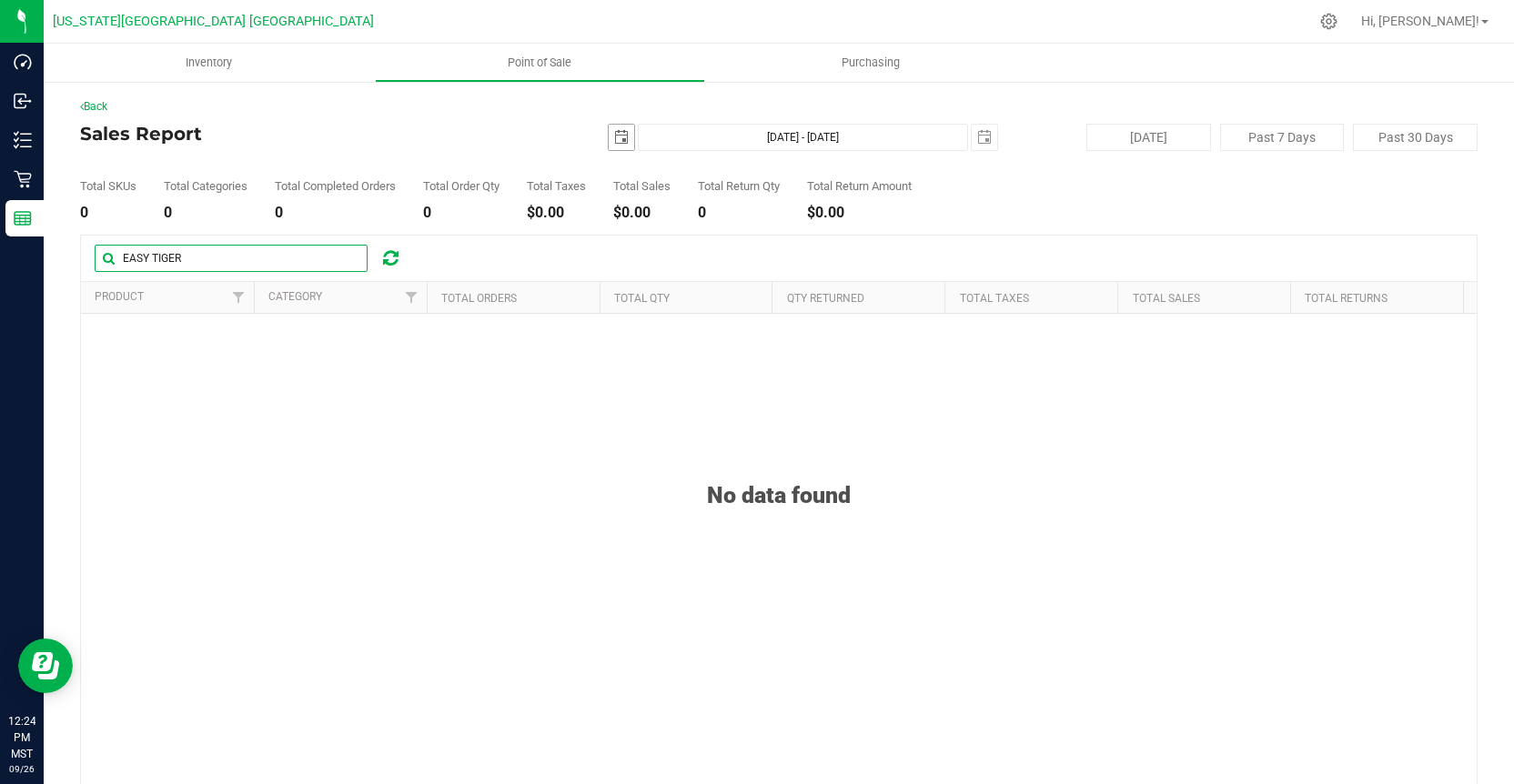
click at [626, 142] on span "select" at bounding box center [622, 137] width 25 height 25
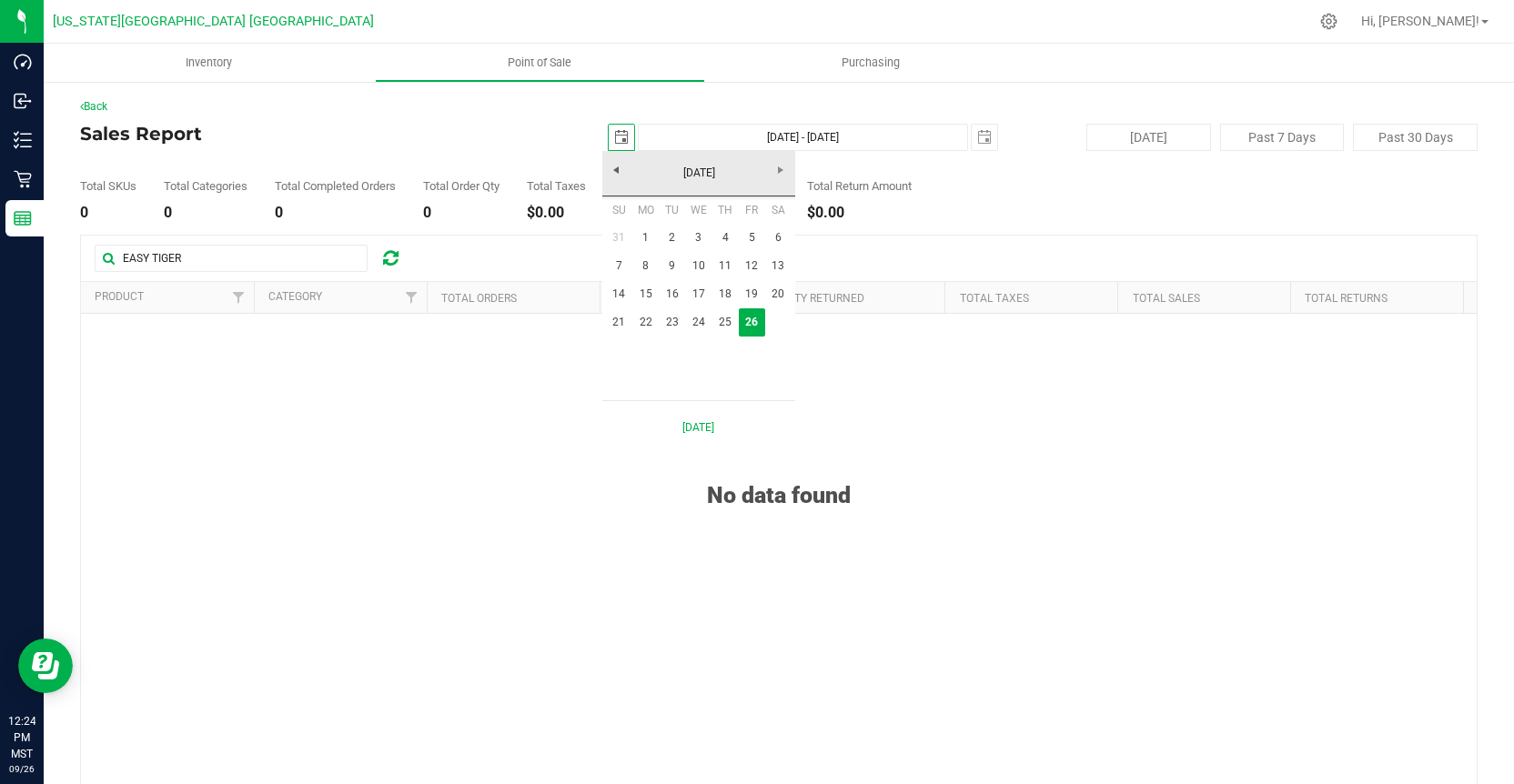
scroll to position [0, 45]
click at [621, 174] on link "[DATE]" at bounding box center [698, 172] width 195 height 28
click at [773, 273] on link "Aug" at bounding box center [768, 273] width 46 height 46
click at [756, 232] on link "1" at bounding box center [751, 237] width 26 height 28
type input "[DATE]"
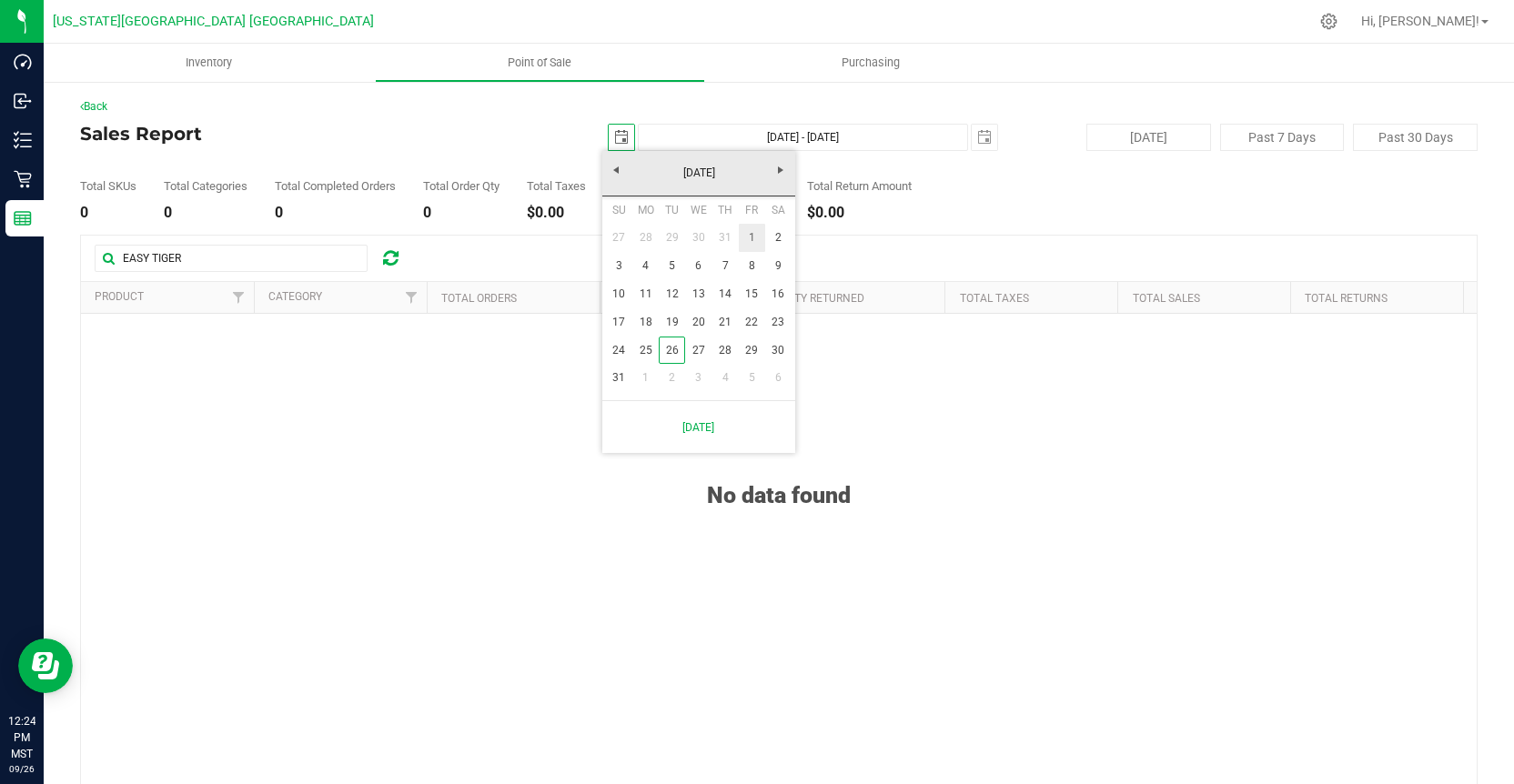
type input "[DATE] - [DATE]"
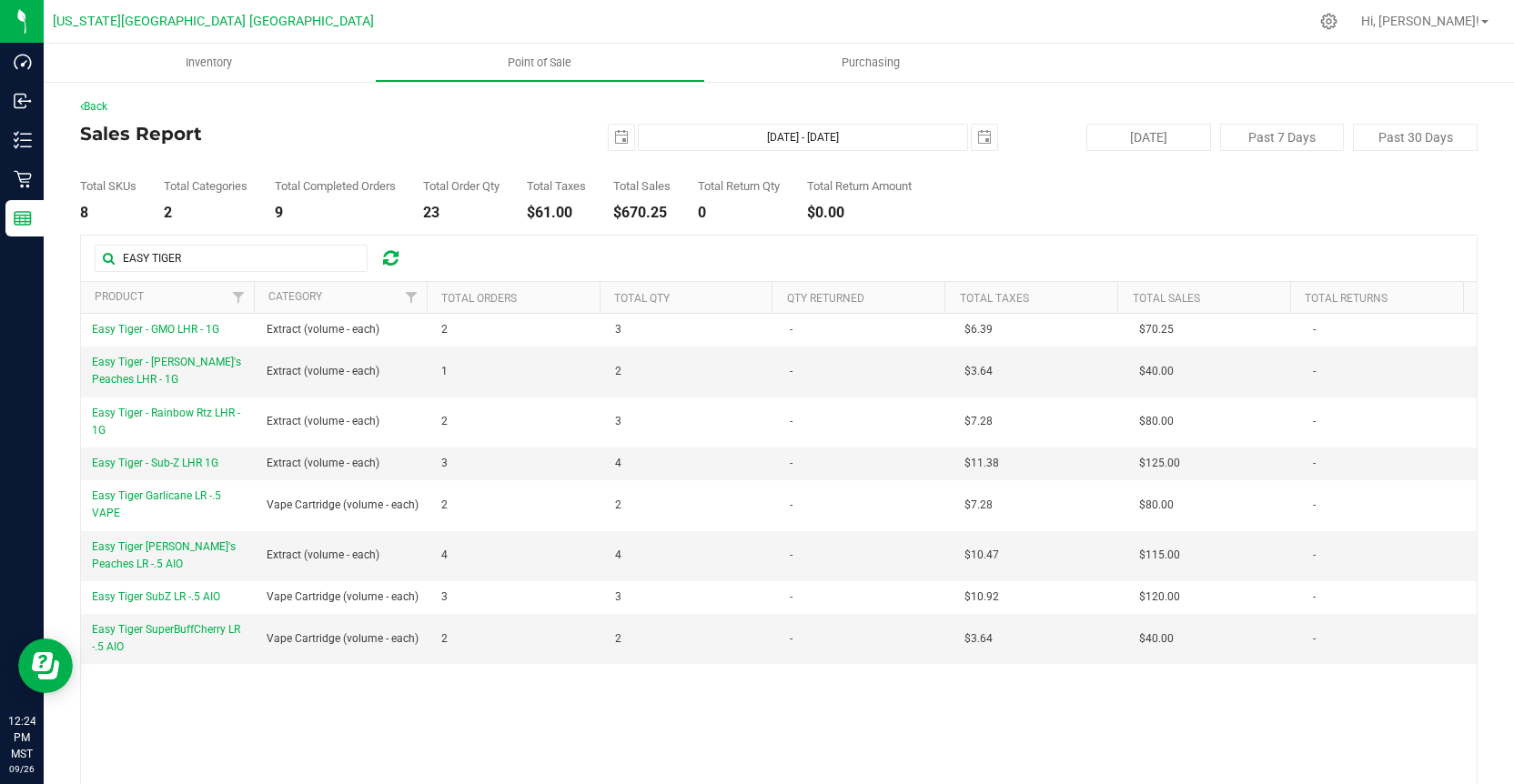
click at [512, 132] on h4 "Sales Report" at bounding box center [313, 133] width 466 height 20
click at [205, 545] on span "Easy Tiger [PERSON_NAME]'s Peaches LR -.5 AIO" at bounding box center [164, 555] width 144 height 30
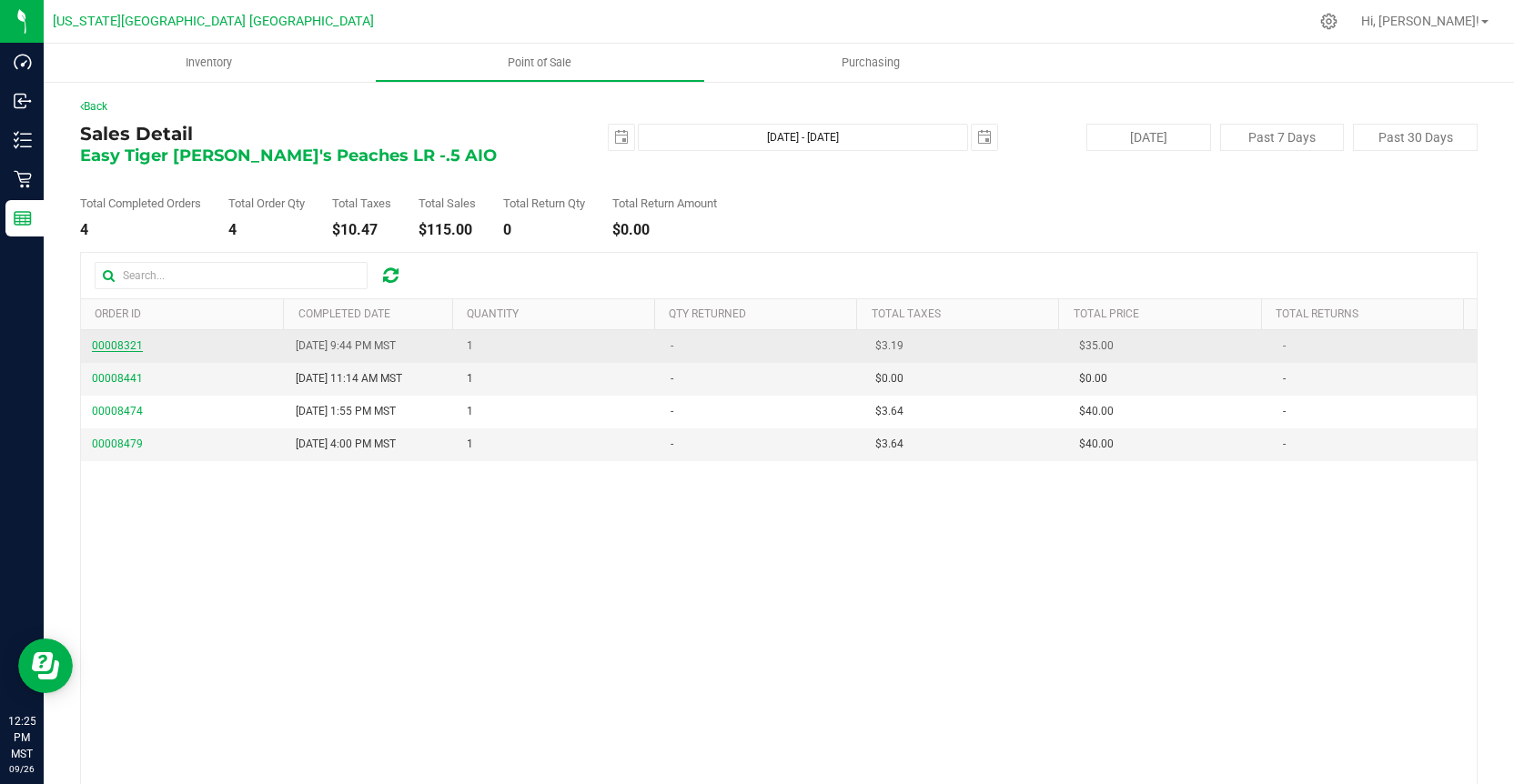
click at [109, 345] on span "00008321" at bounding box center [118, 345] width 51 height 13
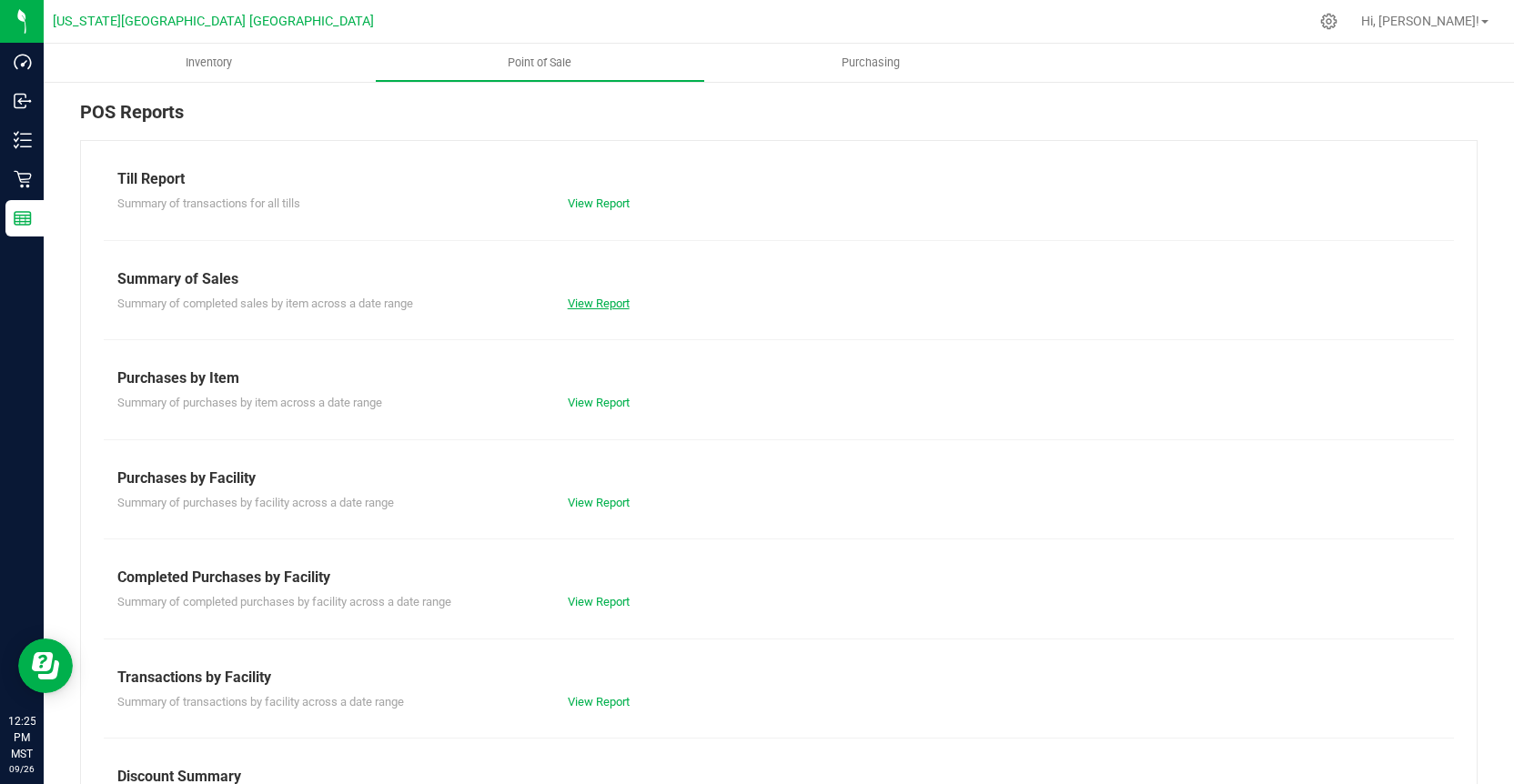
click at [601, 297] on link "View Report" at bounding box center [598, 303] width 62 height 14
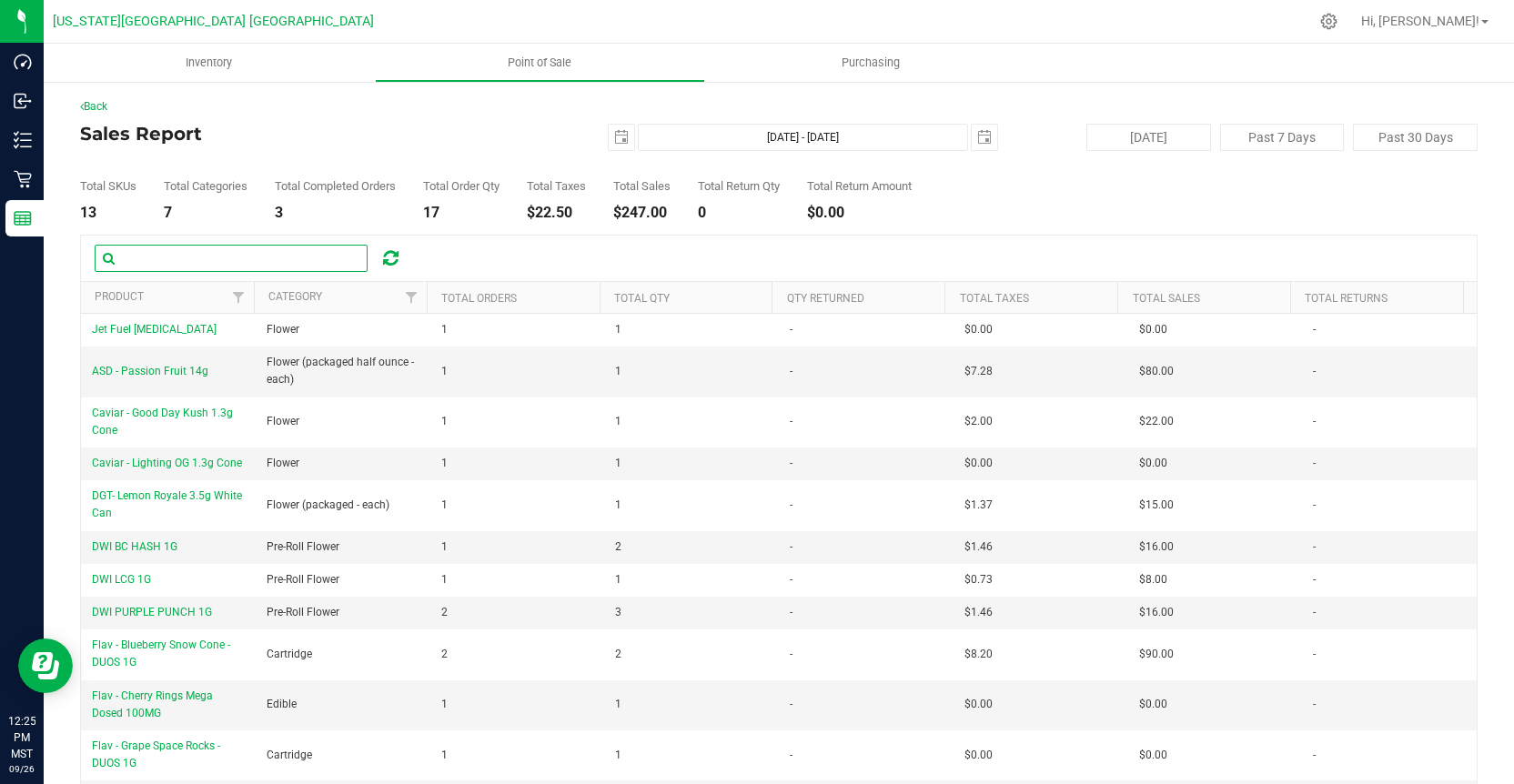
click at [139, 261] on input "text" at bounding box center [230, 259] width 273 height 27
type input "EASY TIGER"
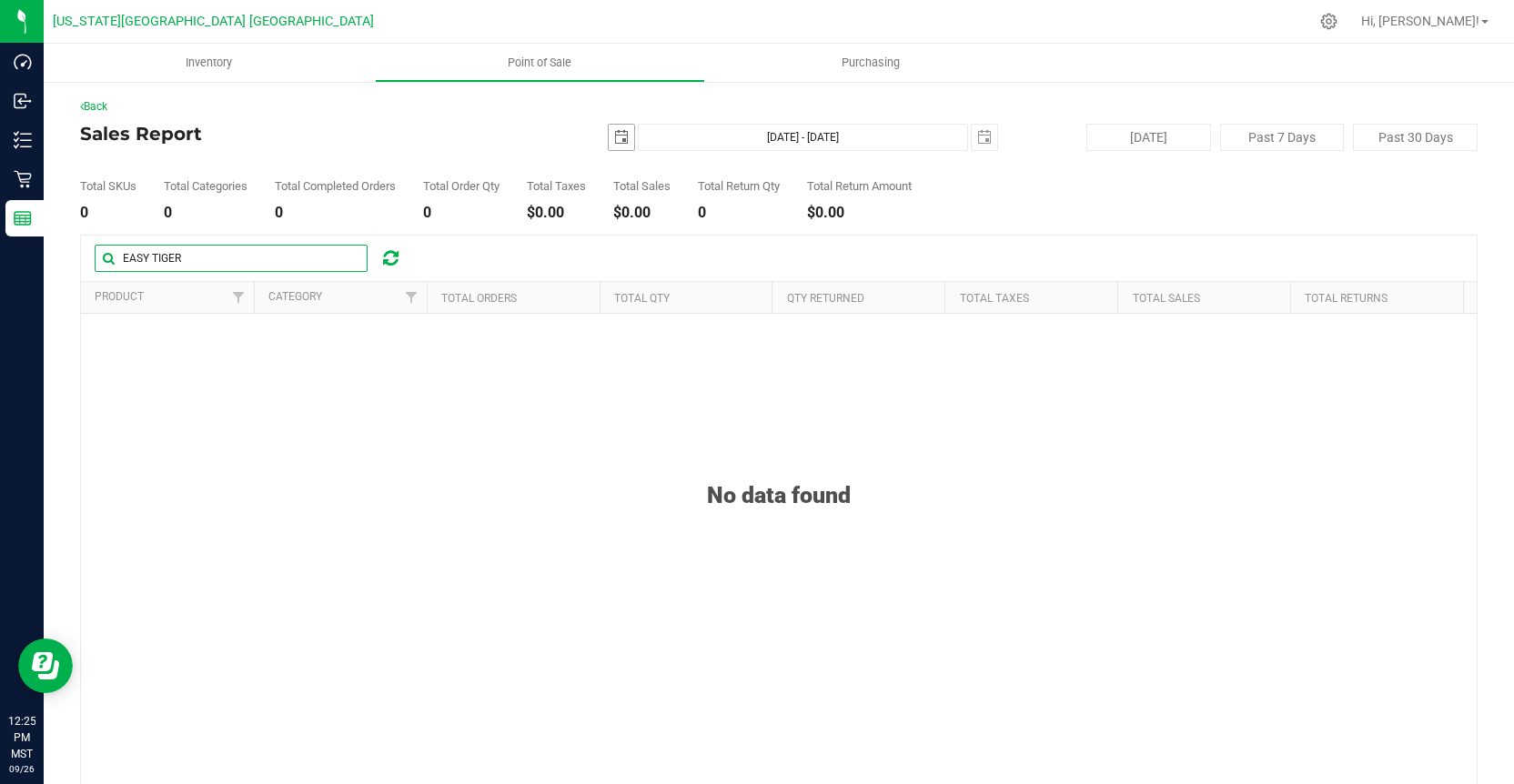
click at [623, 139] on span "select" at bounding box center [622, 137] width 25 height 25
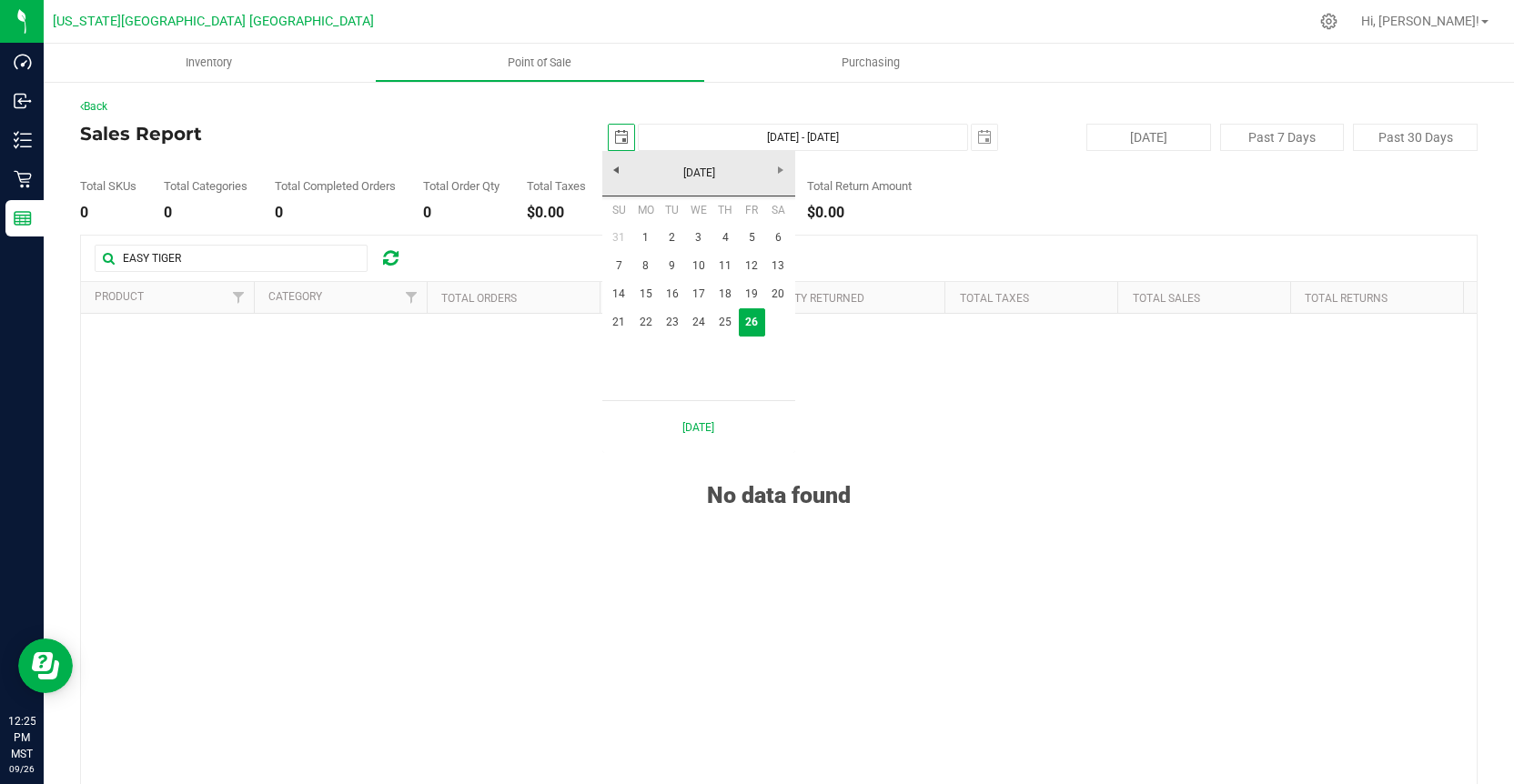
scroll to position [0, 45]
click at [618, 176] on link "[DATE]" at bounding box center [698, 172] width 195 height 28
click at [766, 265] on link "Aug" at bounding box center [768, 273] width 46 height 46
click at [516, 142] on h4 "Sales Report" at bounding box center [313, 133] width 466 height 20
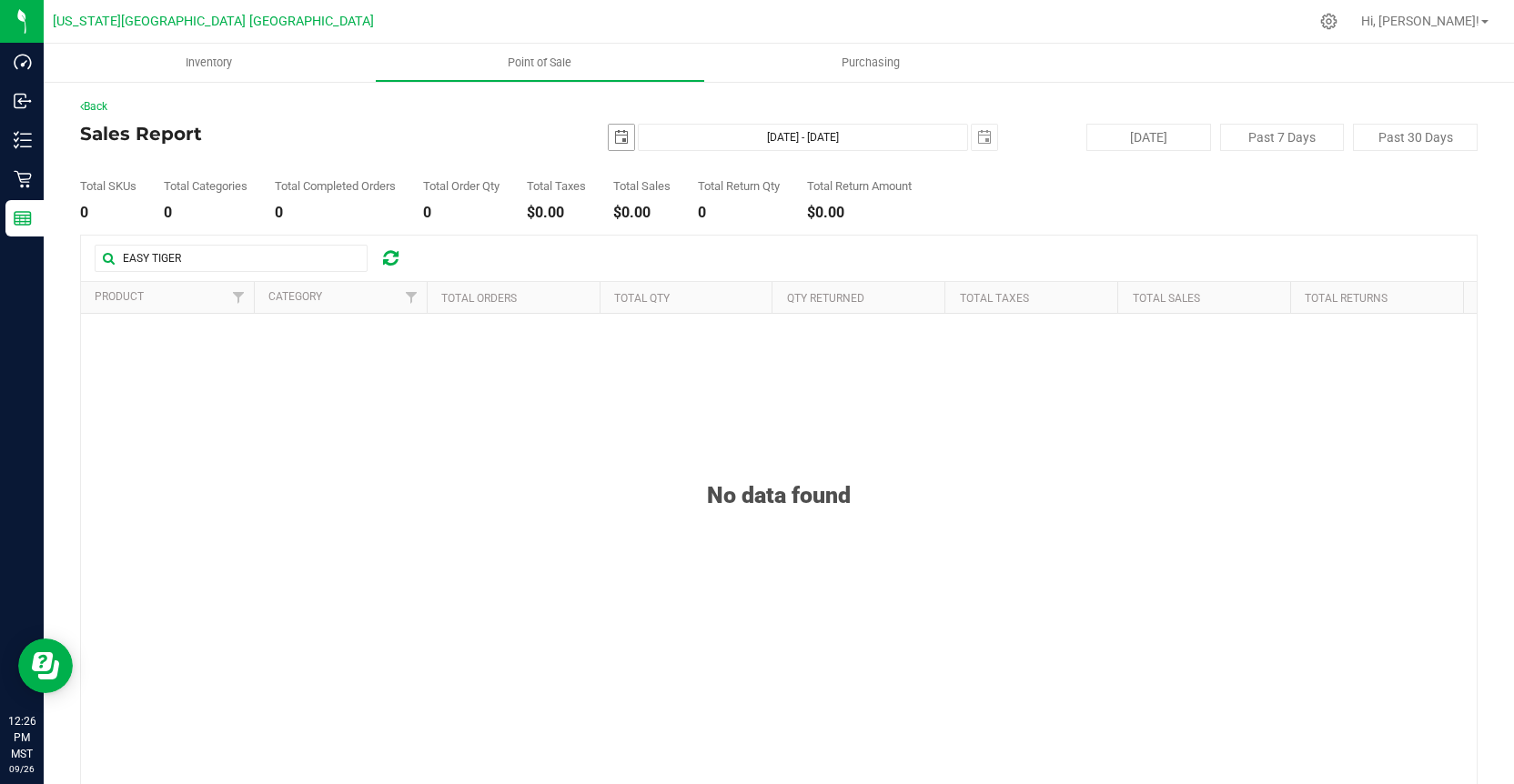
click at [618, 132] on span "select" at bounding box center [621, 137] width 15 height 15
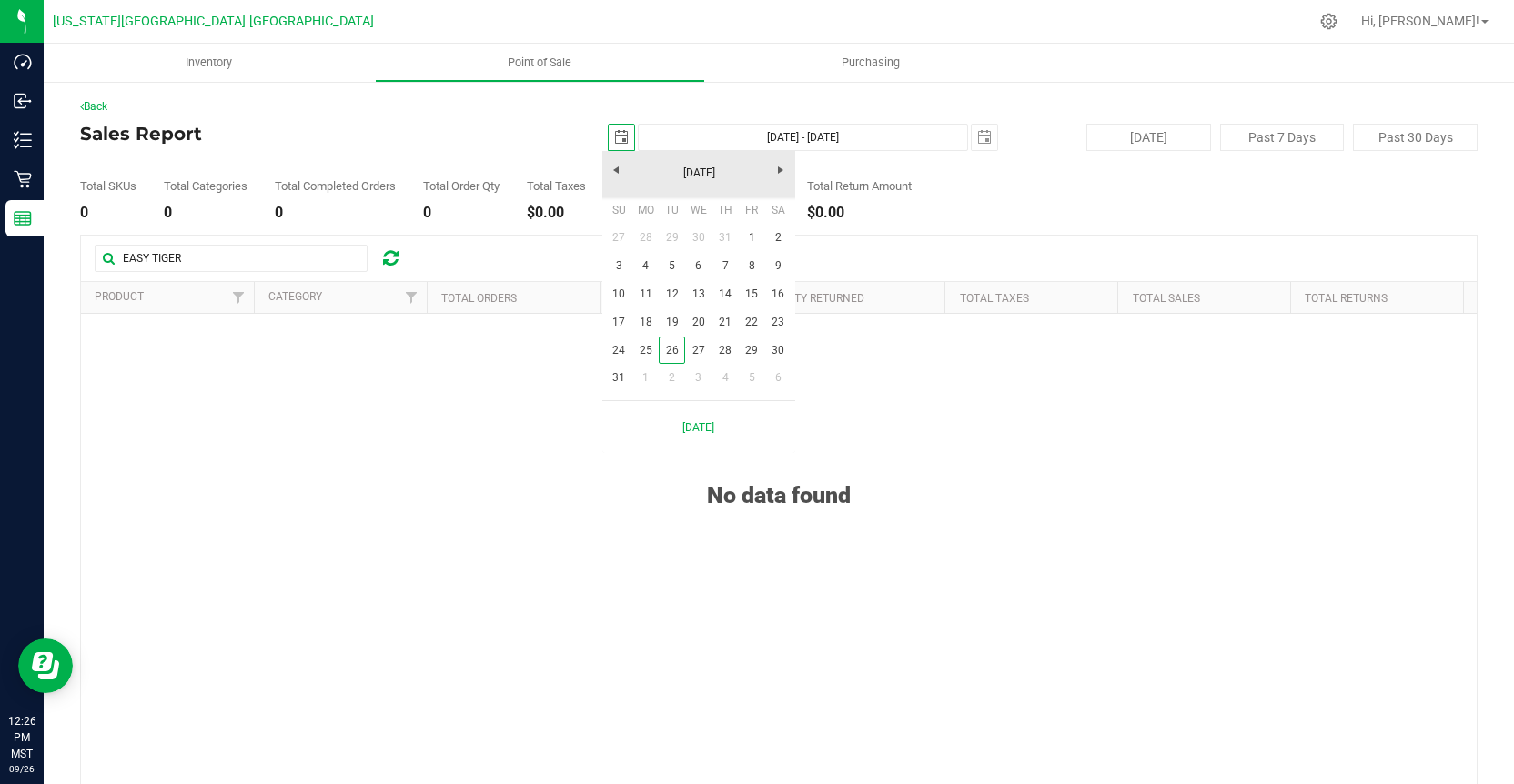
scroll to position [0, 45]
click at [749, 240] on link "1" at bounding box center [751, 237] width 26 height 28
type input "[DATE]"
type input "[DATE] - [DATE]"
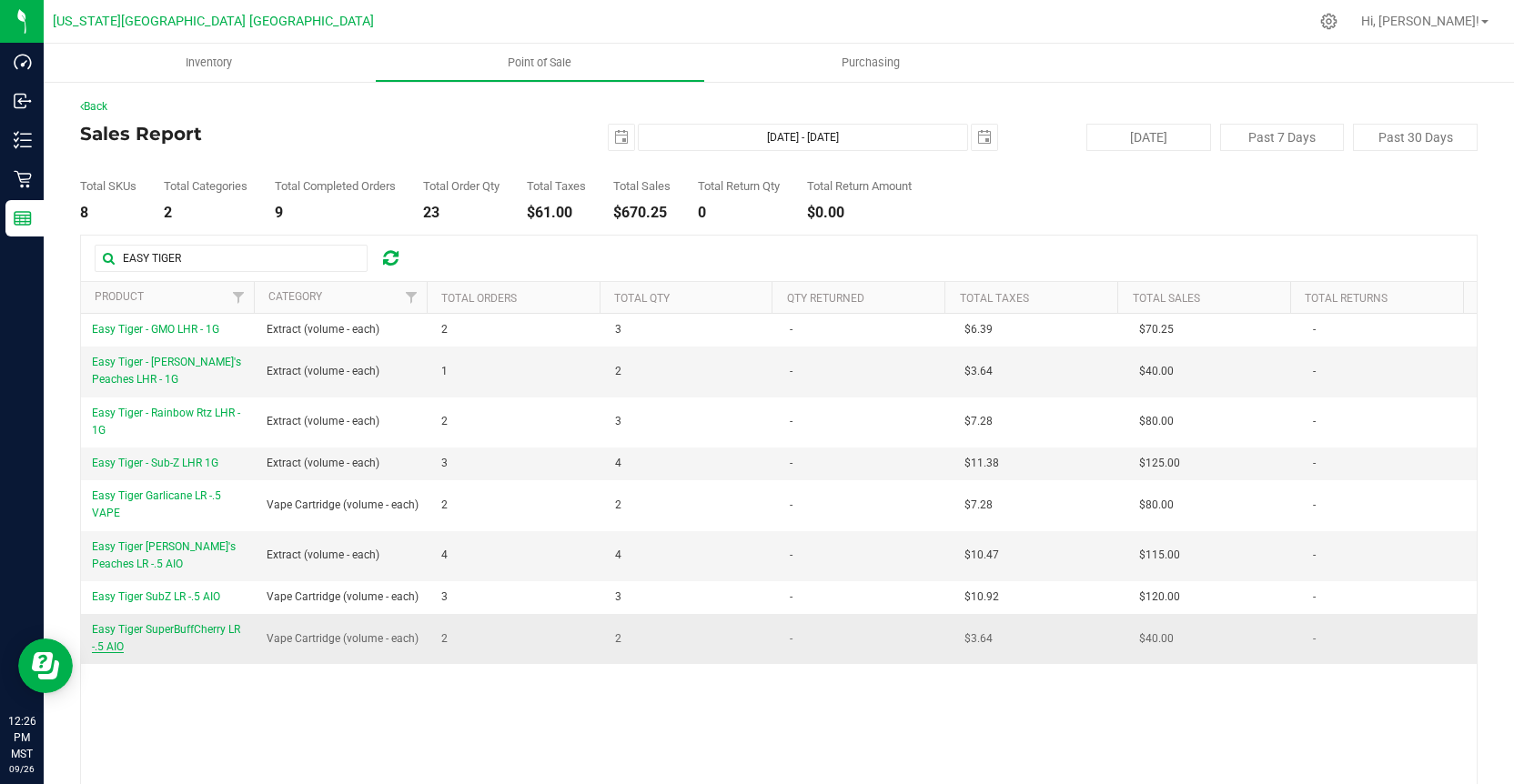
click at [201, 645] on span "Easy Tiger SuperBuffCherry LR -.5 AIO" at bounding box center [166, 637] width 148 height 30
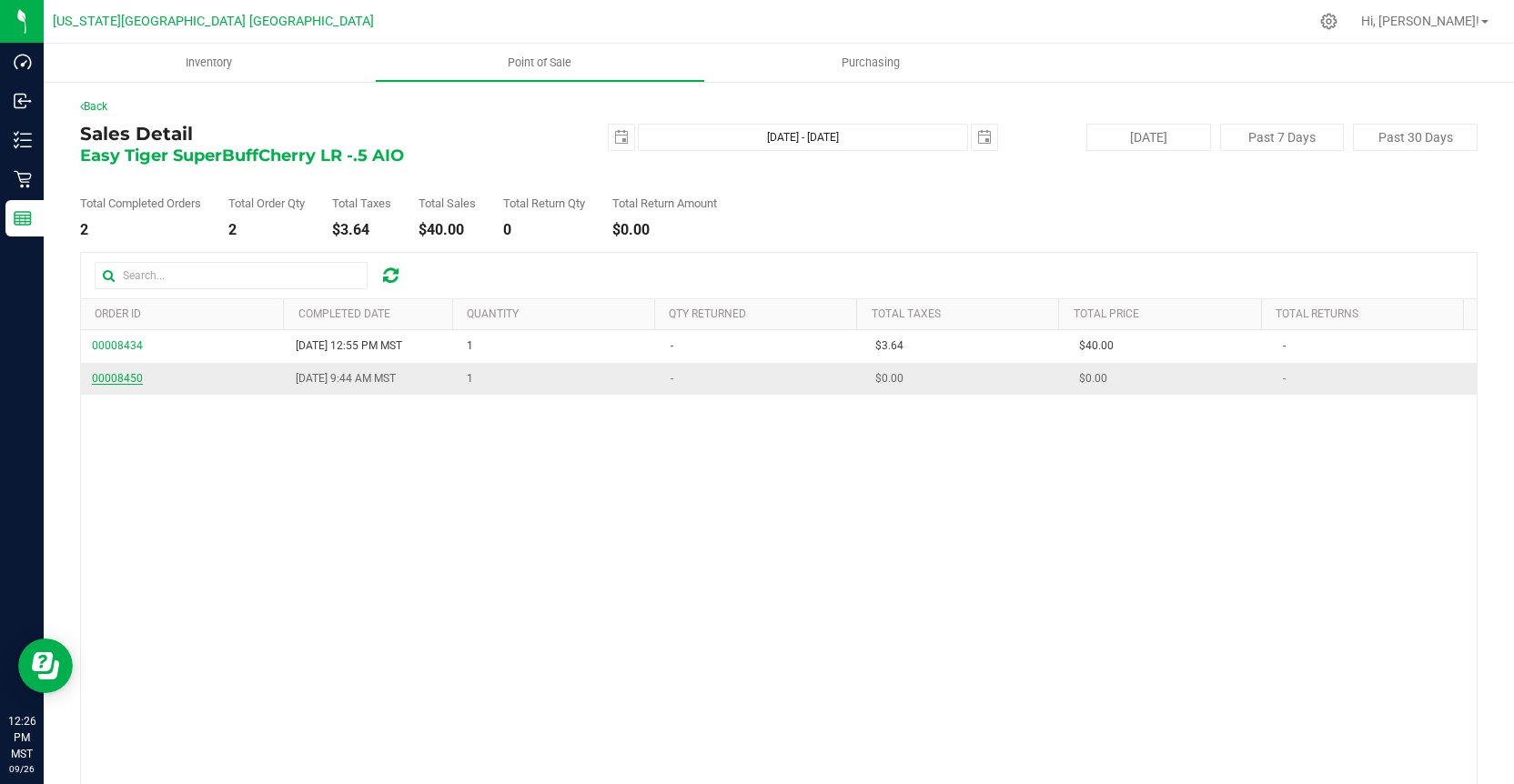
click at [112, 383] on span "00008450" at bounding box center [118, 377] width 51 height 13
